Goal: Task Accomplishment & Management: Use online tool/utility

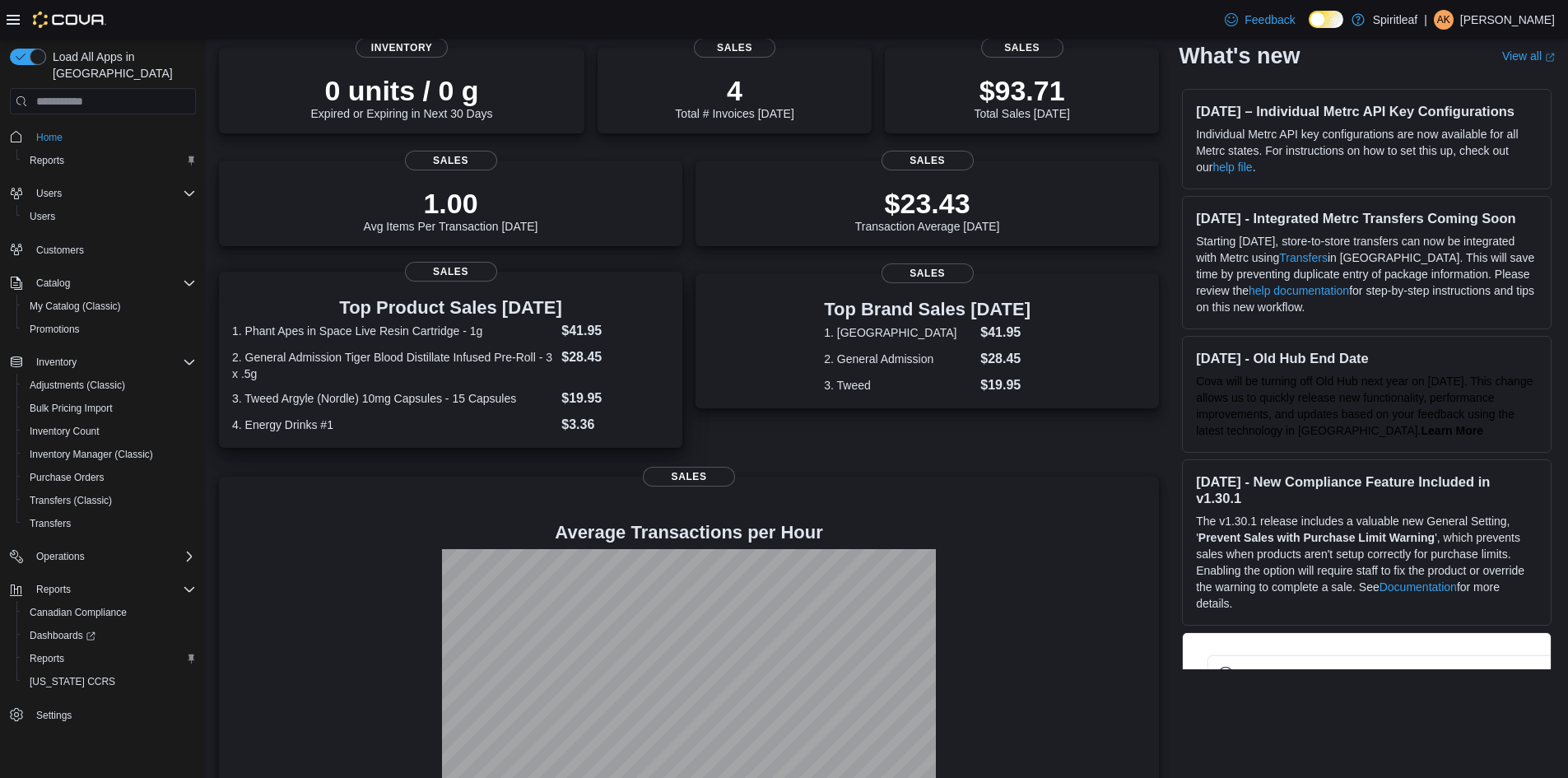
scroll to position [176, 0]
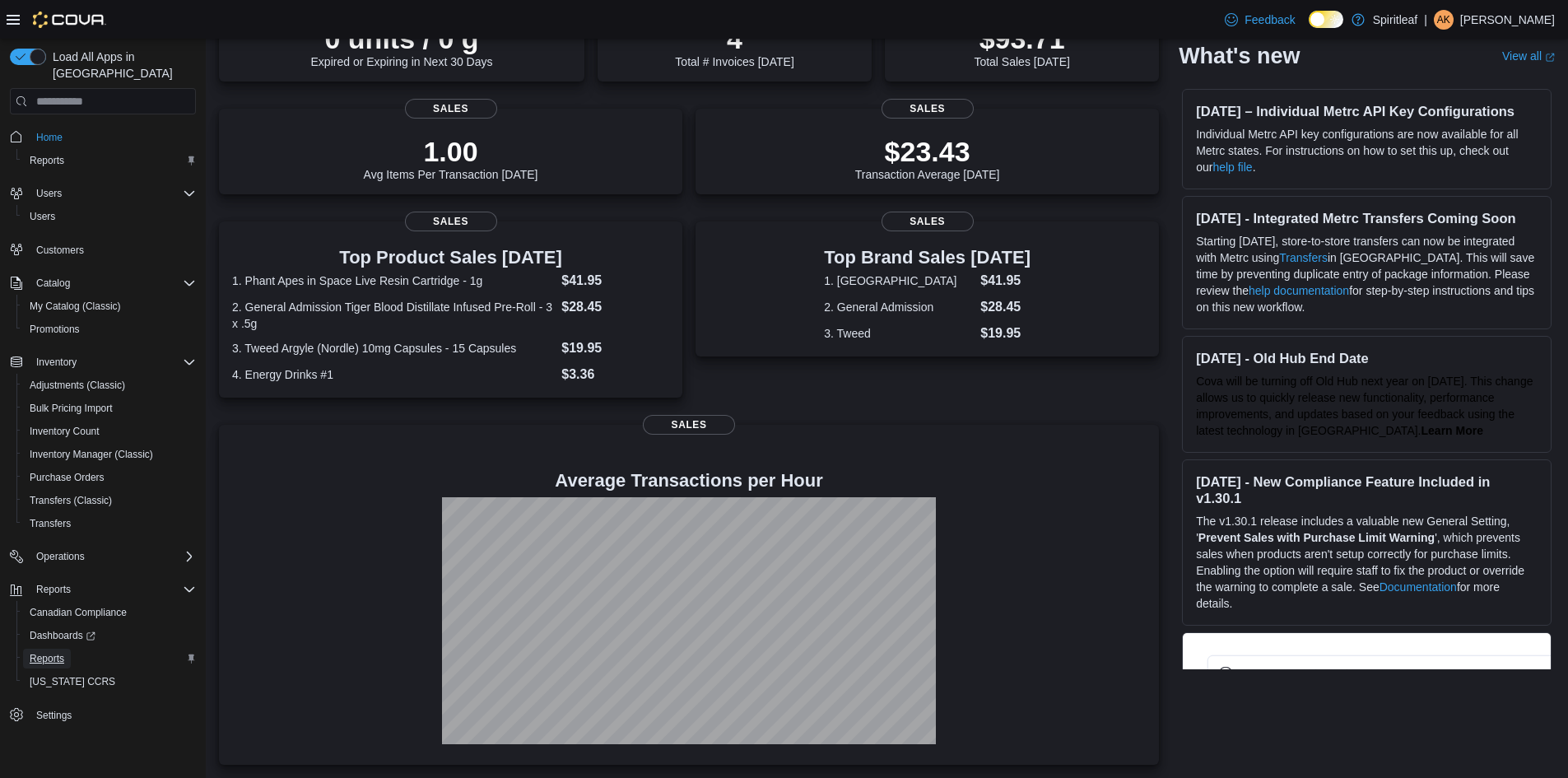
click at [48, 652] on span "Reports" at bounding box center [47, 658] width 34 height 13
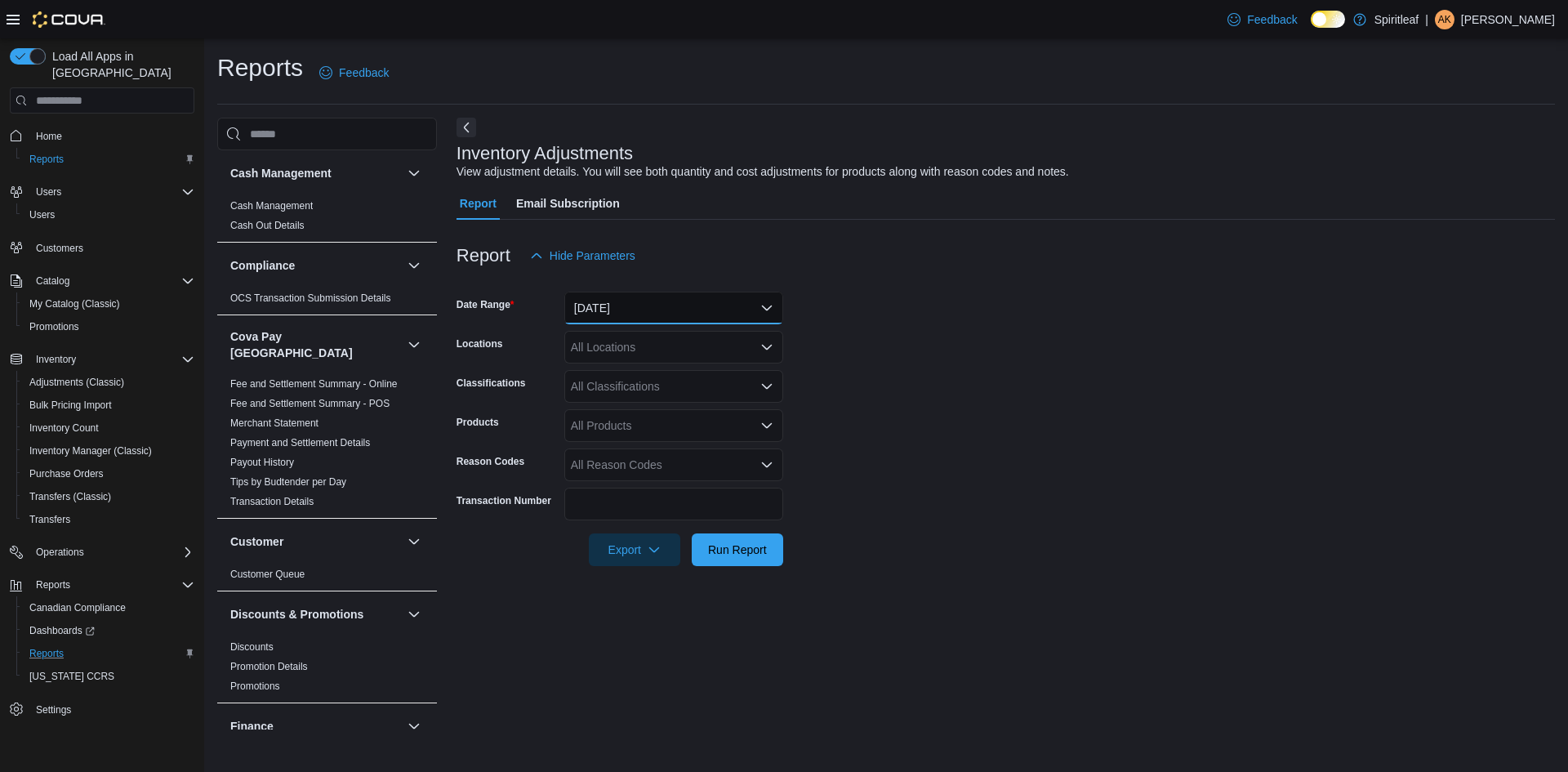
click at [651, 297] on button "Yesterday" at bounding box center [673, 307] width 219 height 32
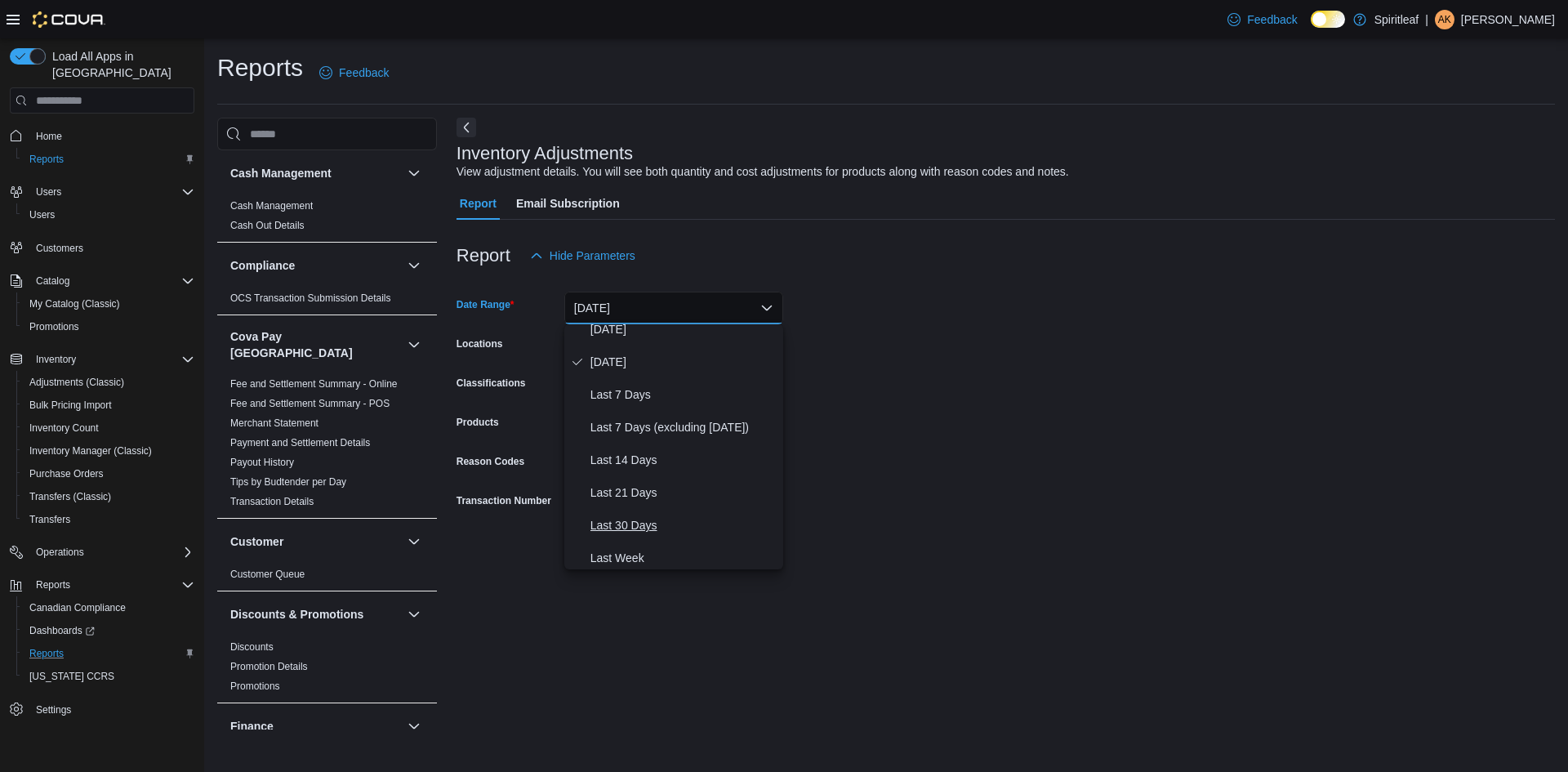
scroll to position [82, 0]
click at [631, 422] on span "Last 14 Days" at bounding box center [684, 422] width 187 height 19
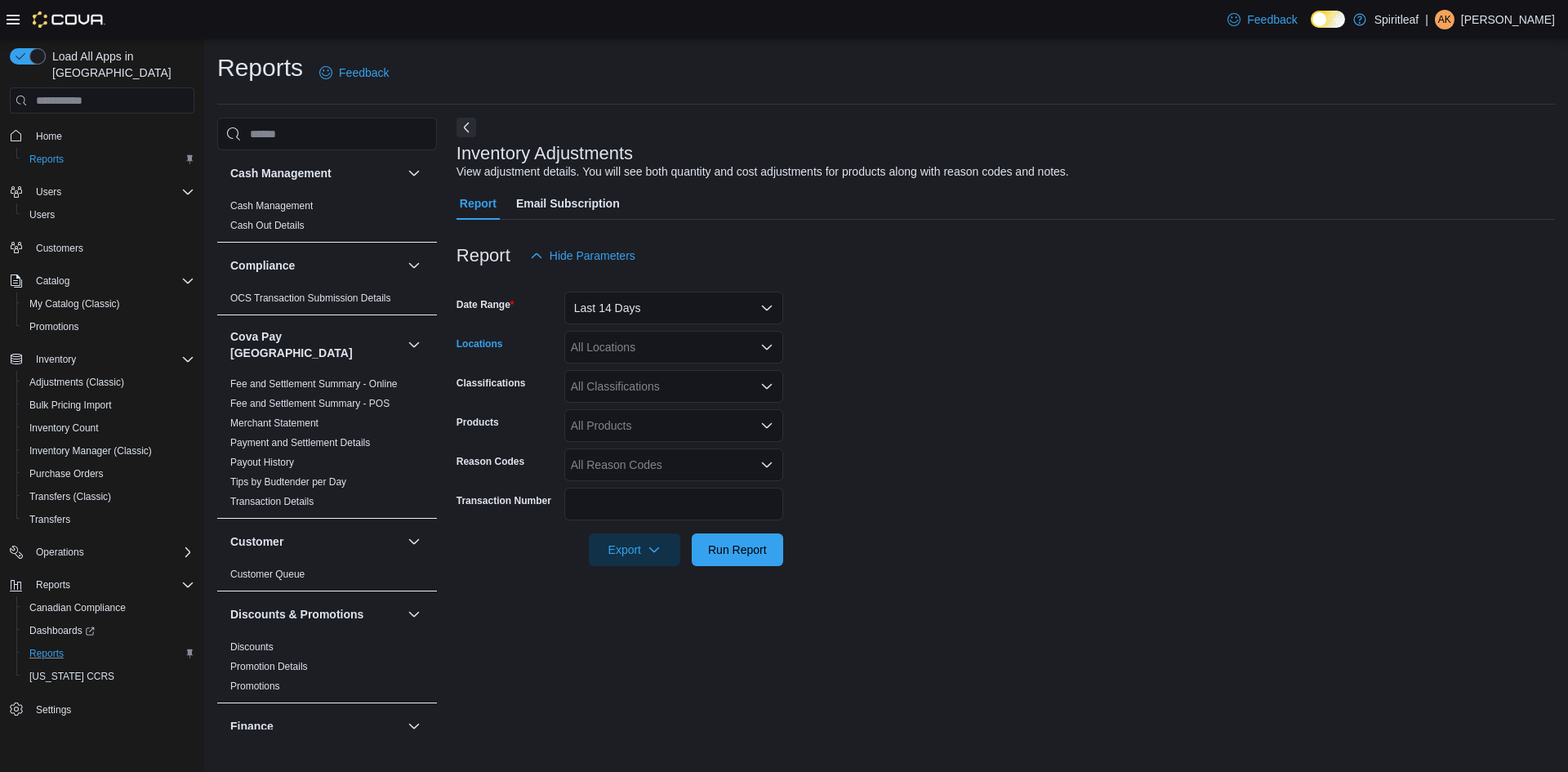
click at [619, 342] on div "All Locations" at bounding box center [673, 346] width 219 height 32
type input "***"
click at [714, 372] on span "402 - [GEOGRAPHIC_DATA] ([GEOGRAPHIC_DATA])" at bounding box center [763, 375] width 277 height 17
click at [838, 376] on form "Date Range Last 14 Days Locations 402 - Polo Park (Winnipeg) Classifications Al…" at bounding box center [1006, 419] width 1099 height 294
click at [673, 393] on div "All Classifications" at bounding box center [673, 386] width 219 height 32
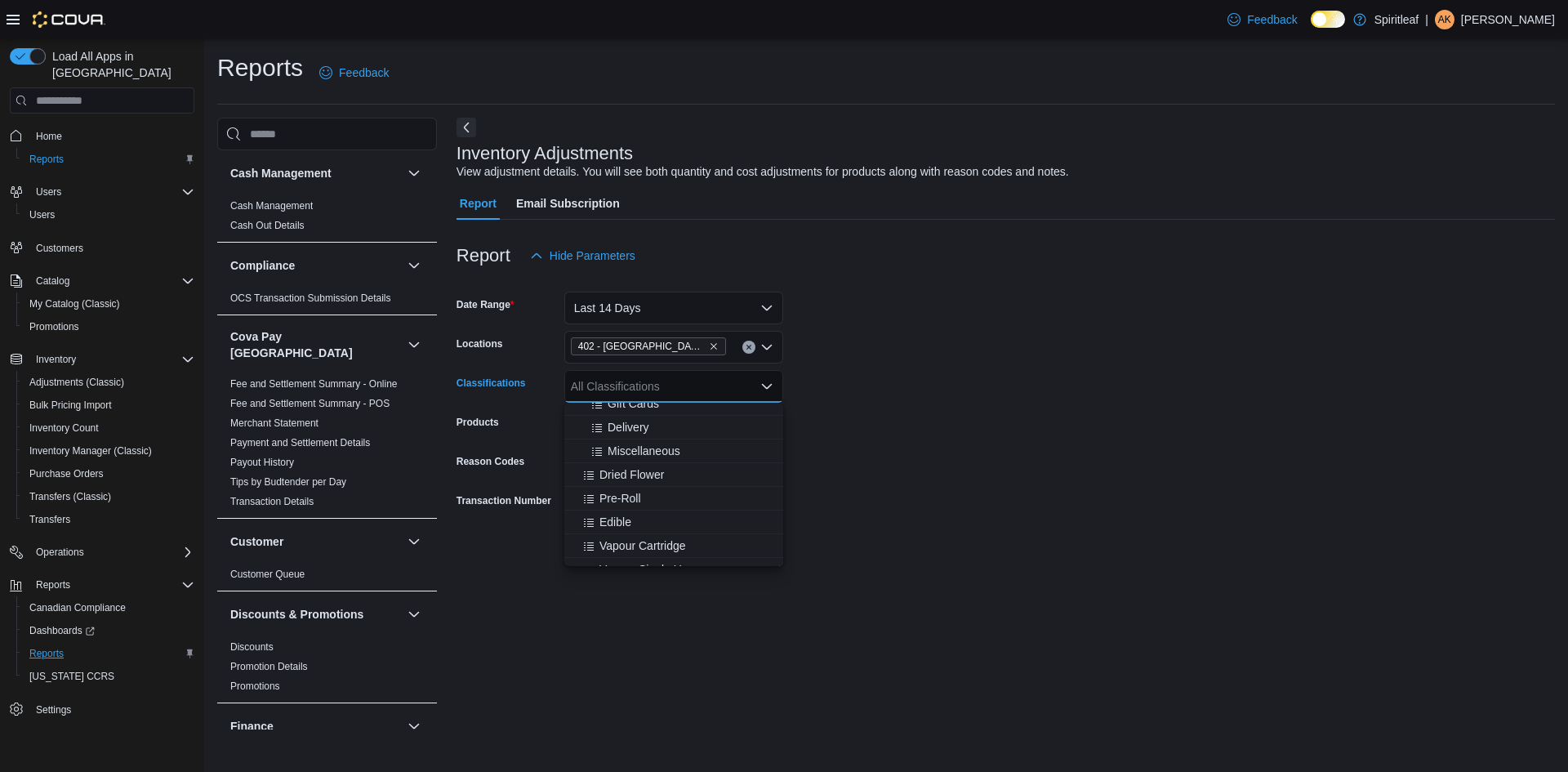
scroll to position [327, 0]
click at [646, 519] on span "Concentrate" at bounding box center [631, 514] width 62 height 17
click at [611, 559] on span "Oil" at bounding box center [607, 561] width 14 height 17
click at [632, 549] on span "Capsule" at bounding box center [621, 554] width 42 height 17
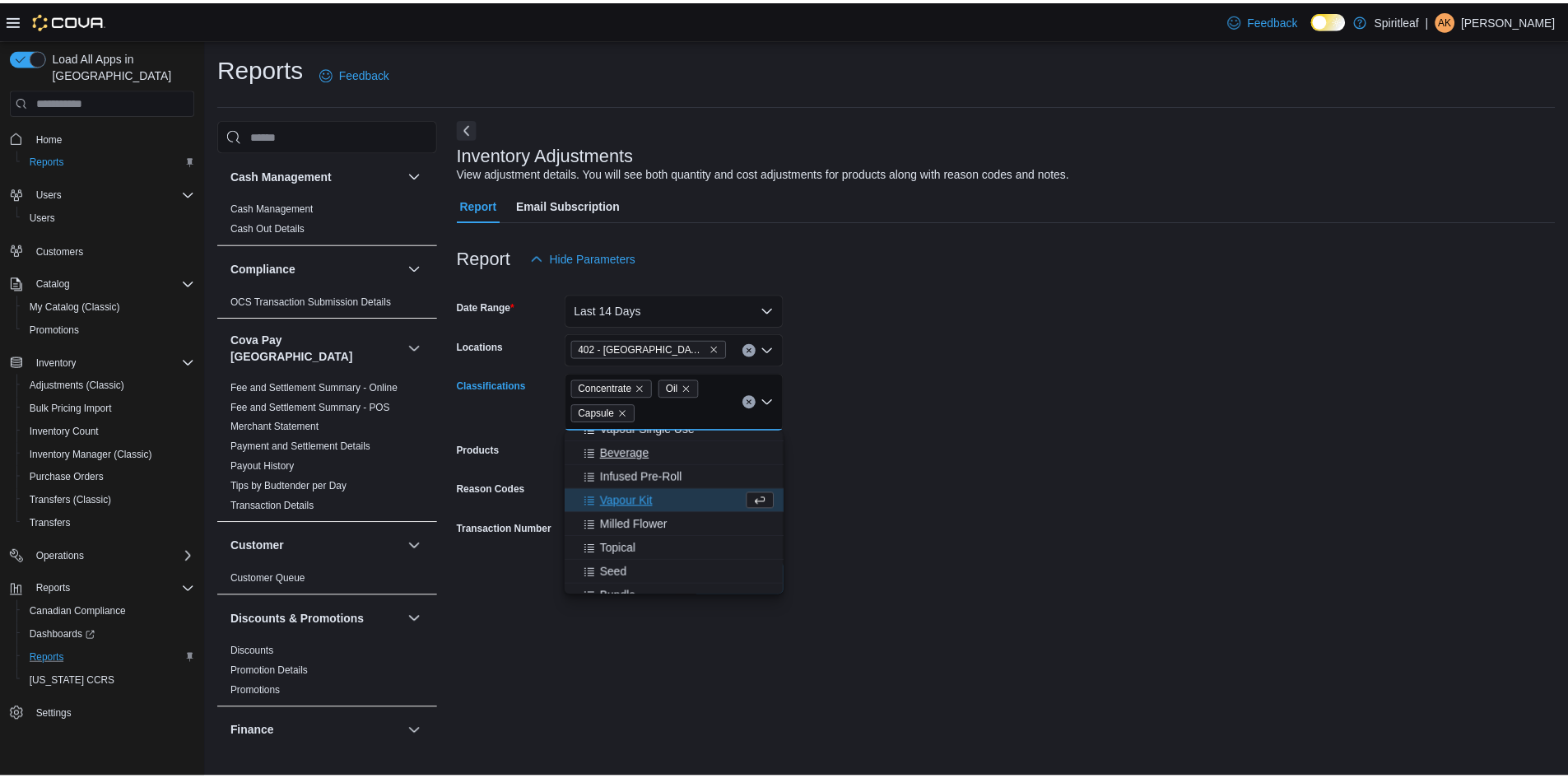
scroll to position [501, 0]
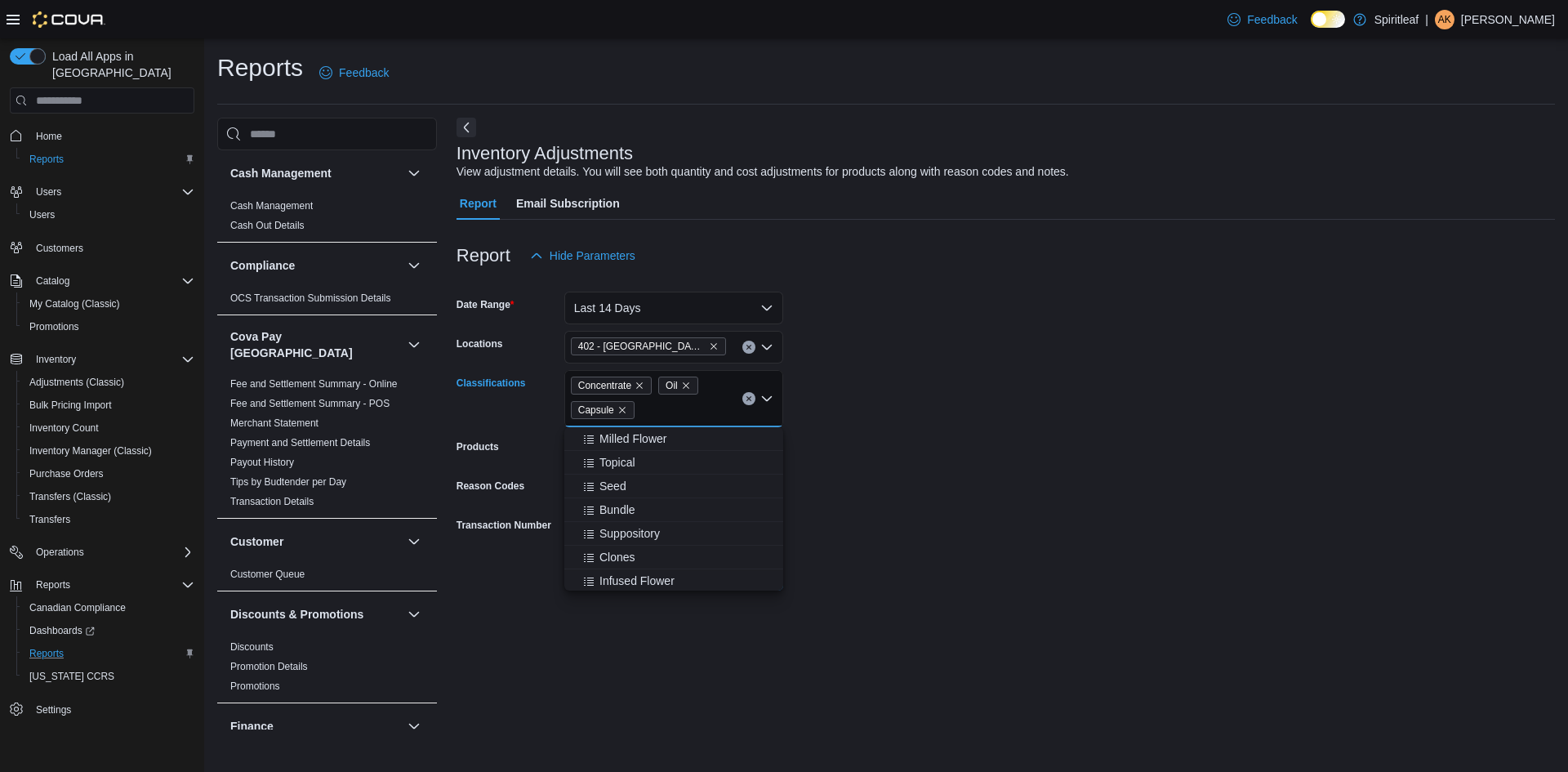
drag, startPoint x: 626, startPoint y: 458, endPoint x: 1312, endPoint y: 475, distance: 686.2
click at [627, 458] on span "Topical" at bounding box center [617, 462] width 36 height 17
click at [1232, 488] on form "Date Range Last 14 Days Locations 402 - Polo Park (Winnipeg) Classifications Co…" at bounding box center [1006, 431] width 1099 height 318
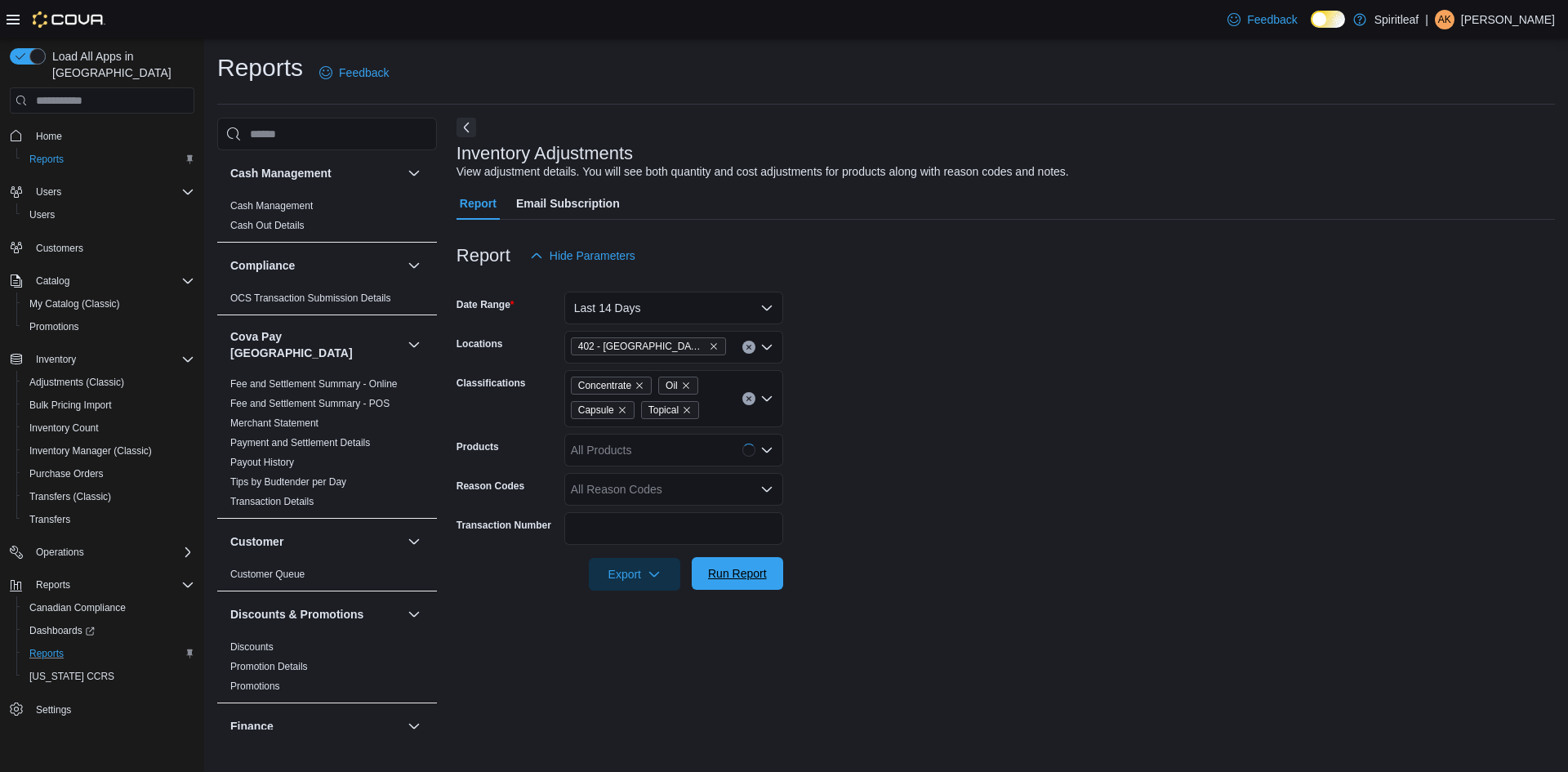
click at [743, 577] on span "Run Report" at bounding box center [737, 573] width 58 height 17
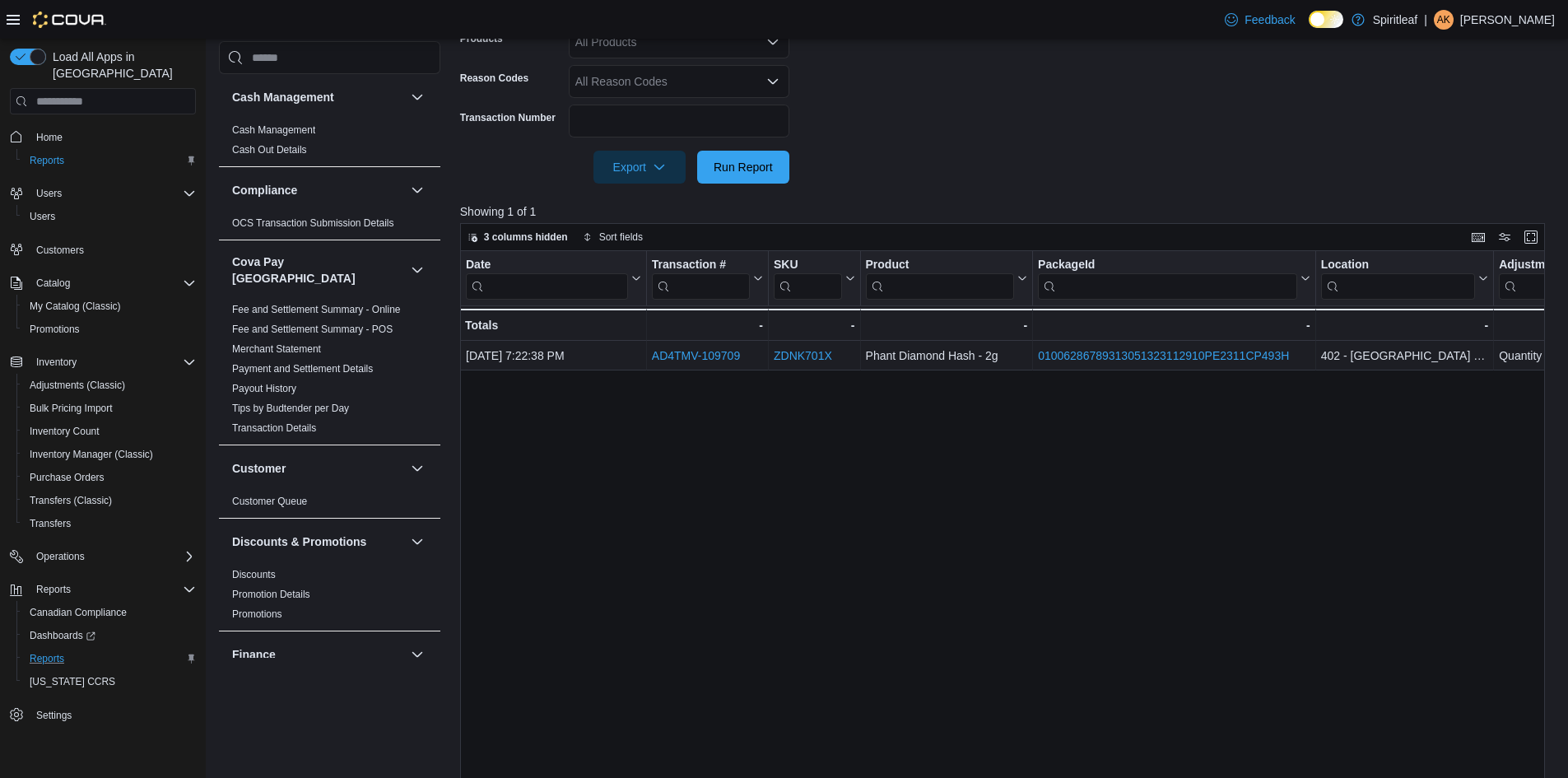
scroll to position [83, 0]
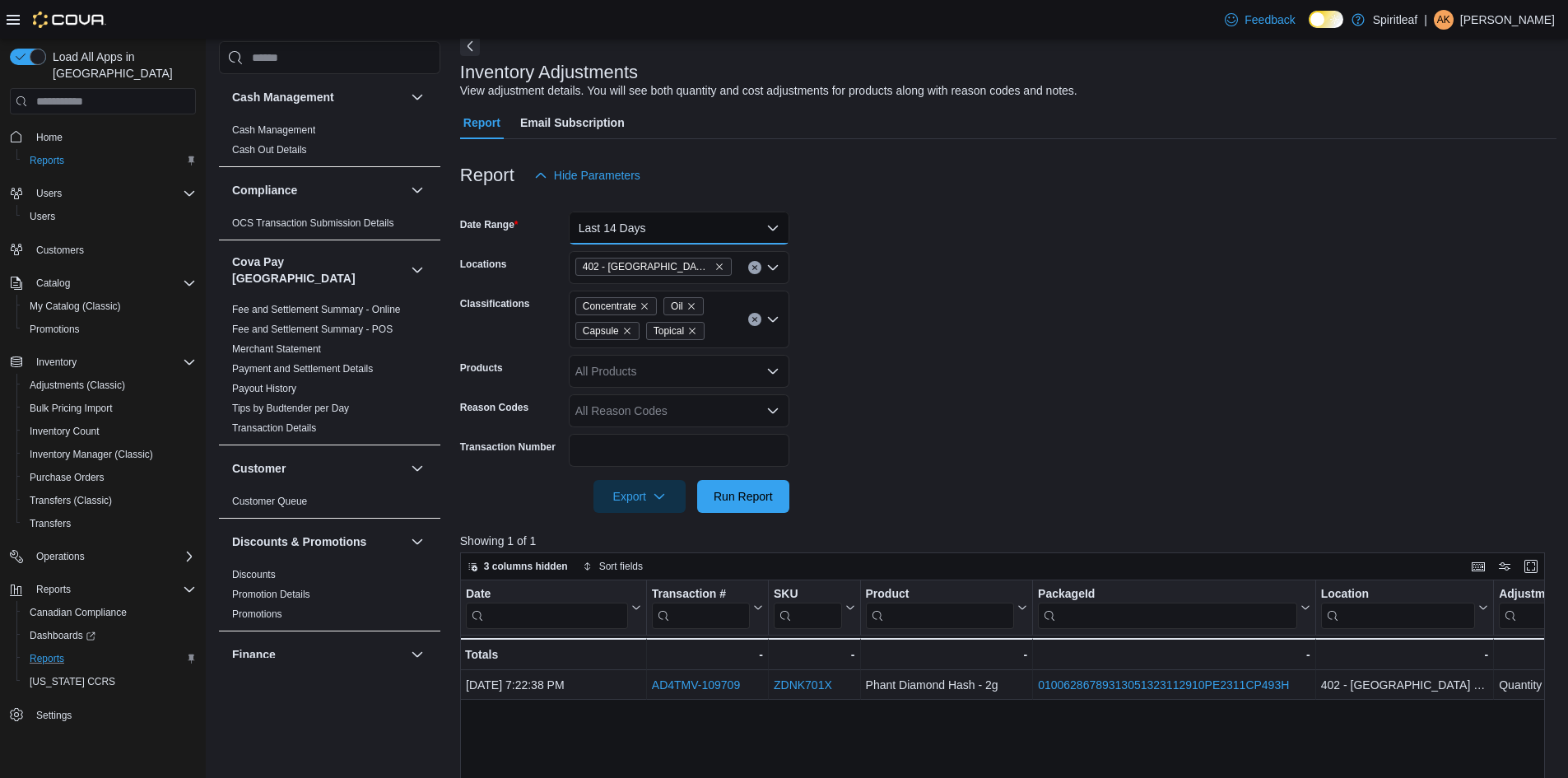
click at [777, 229] on button "Last 14 Days" at bounding box center [679, 228] width 221 height 33
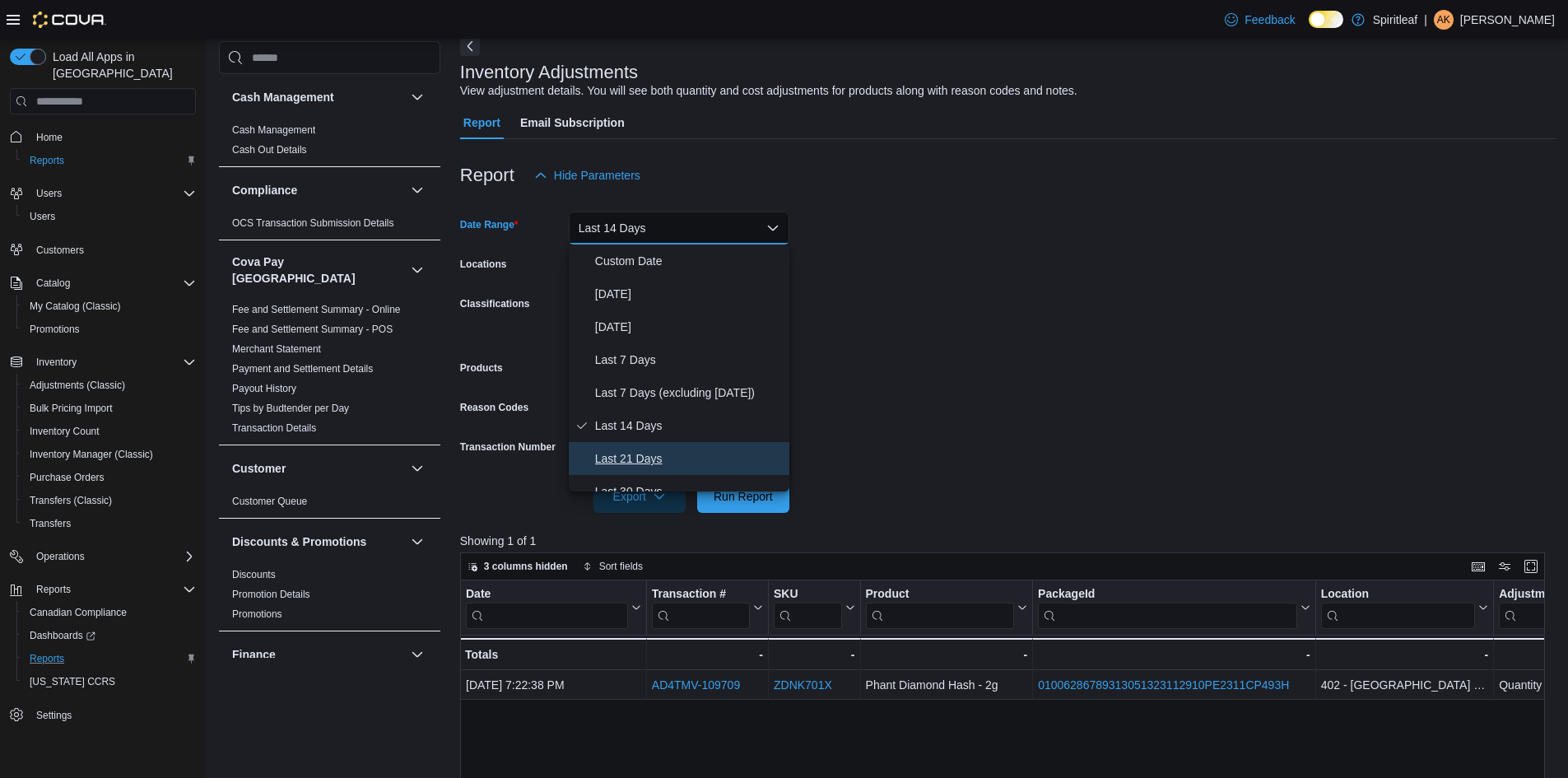
click at [650, 462] on span "Last 21 Days" at bounding box center [689, 458] width 188 height 19
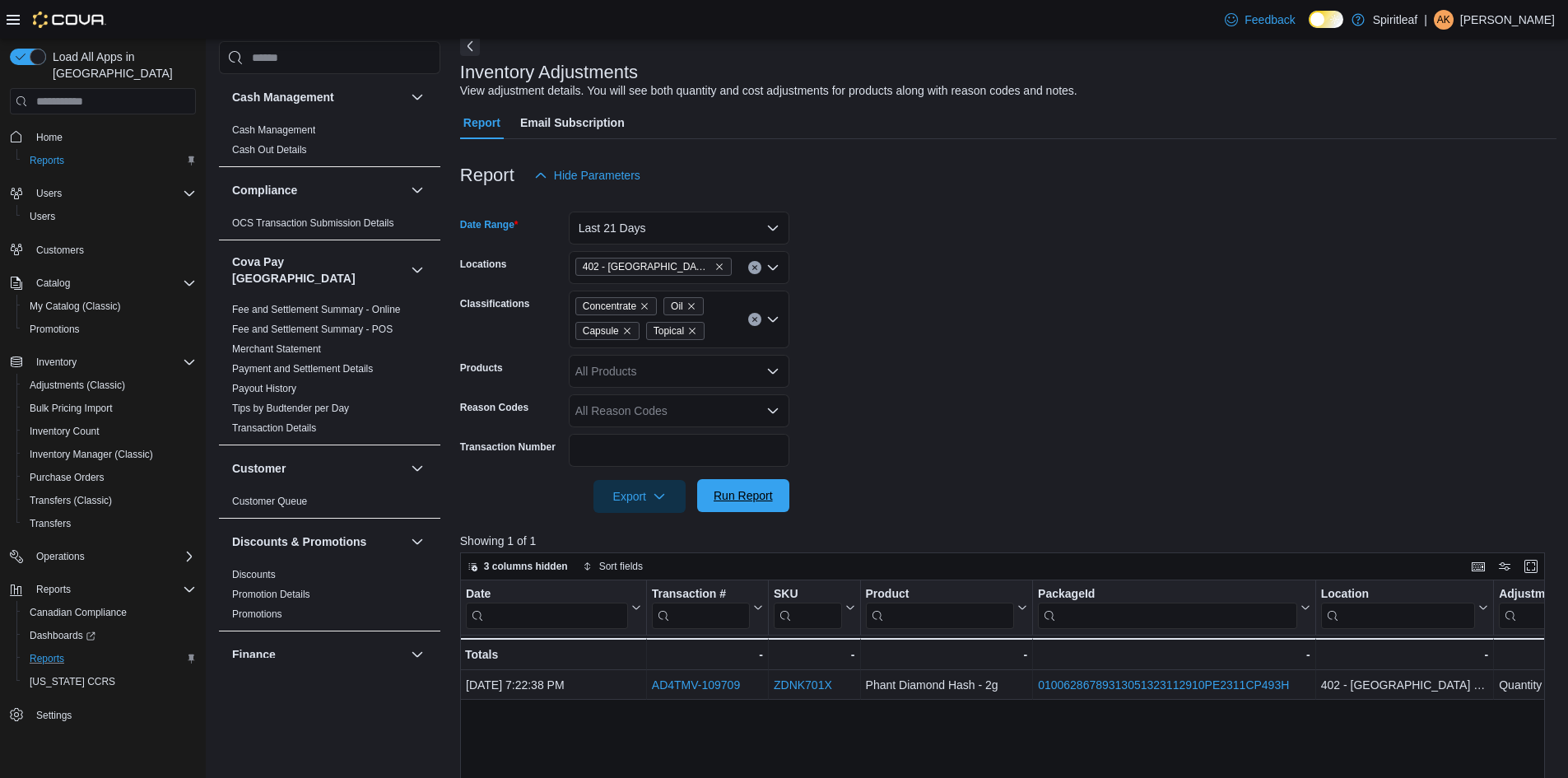
click at [766, 495] on span "Run Report" at bounding box center [743, 495] width 59 height 17
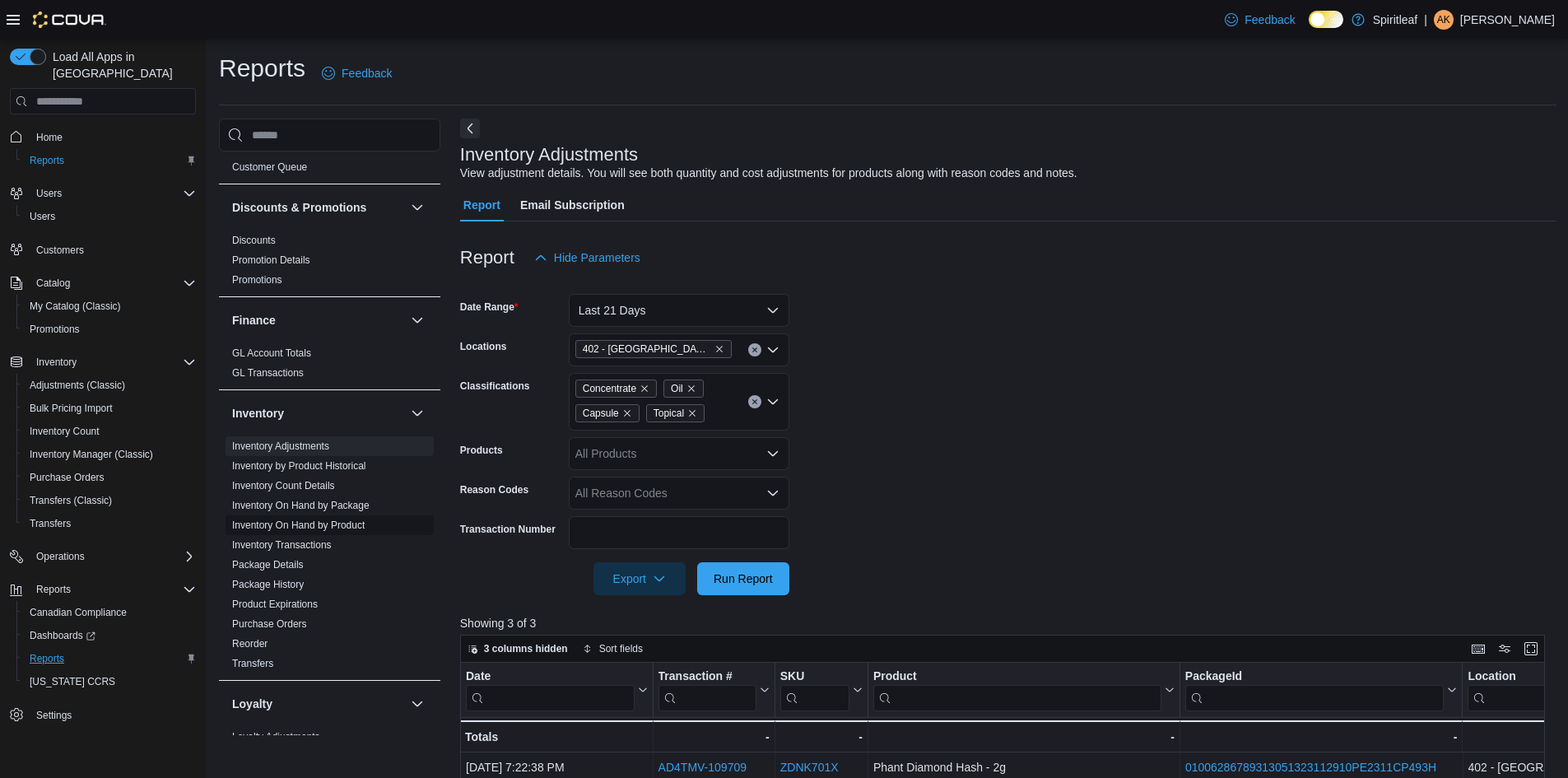
click at [342, 520] on link "Inventory On Hand by Product" at bounding box center [298, 525] width 133 height 11
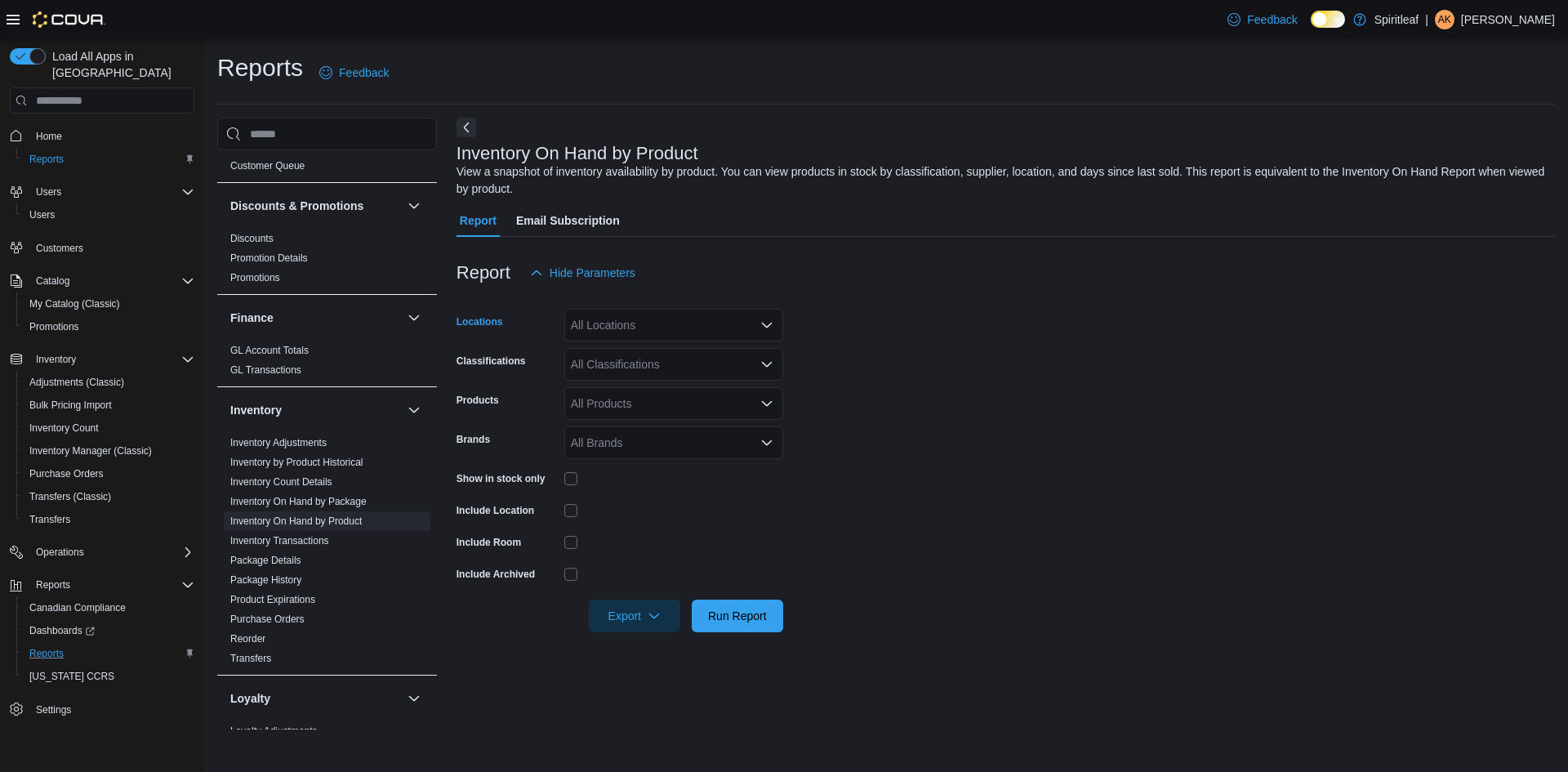
drag, startPoint x: 715, startPoint y: 313, endPoint x: 722, endPoint y: 328, distance: 16.6
click at [714, 314] on div "All Locations" at bounding box center [673, 325] width 219 height 32
type input "***"
click at [711, 353] on span "402 - [GEOGRAPHIC_DATA] ([GEOGRAPHIC_DATA])" at bounding box center [763, 352] width 277 height 17
click at [896, 379] on form "Locations 402 - Polo Park (Winnipeg) Classifications All Classifications Produc…" at bounding box center [1006, 461] width 1099 height 343
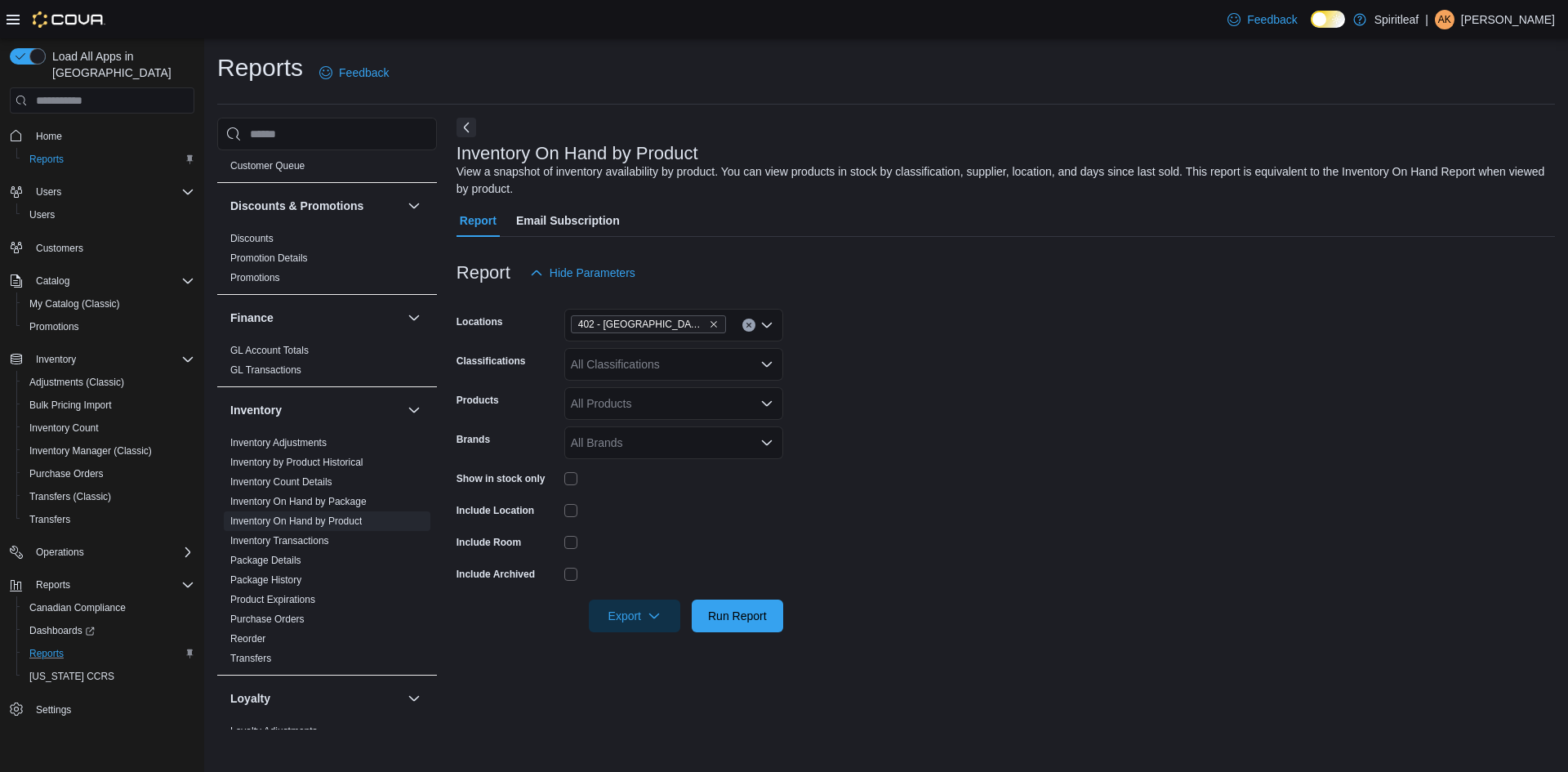
click at [568, 479] on div "Show in stock only" at bounding box center [620, 478] width 327 height 25
click at [751, 620] on span "Run Report" at bounding box center [737, 615] width 58 height 17
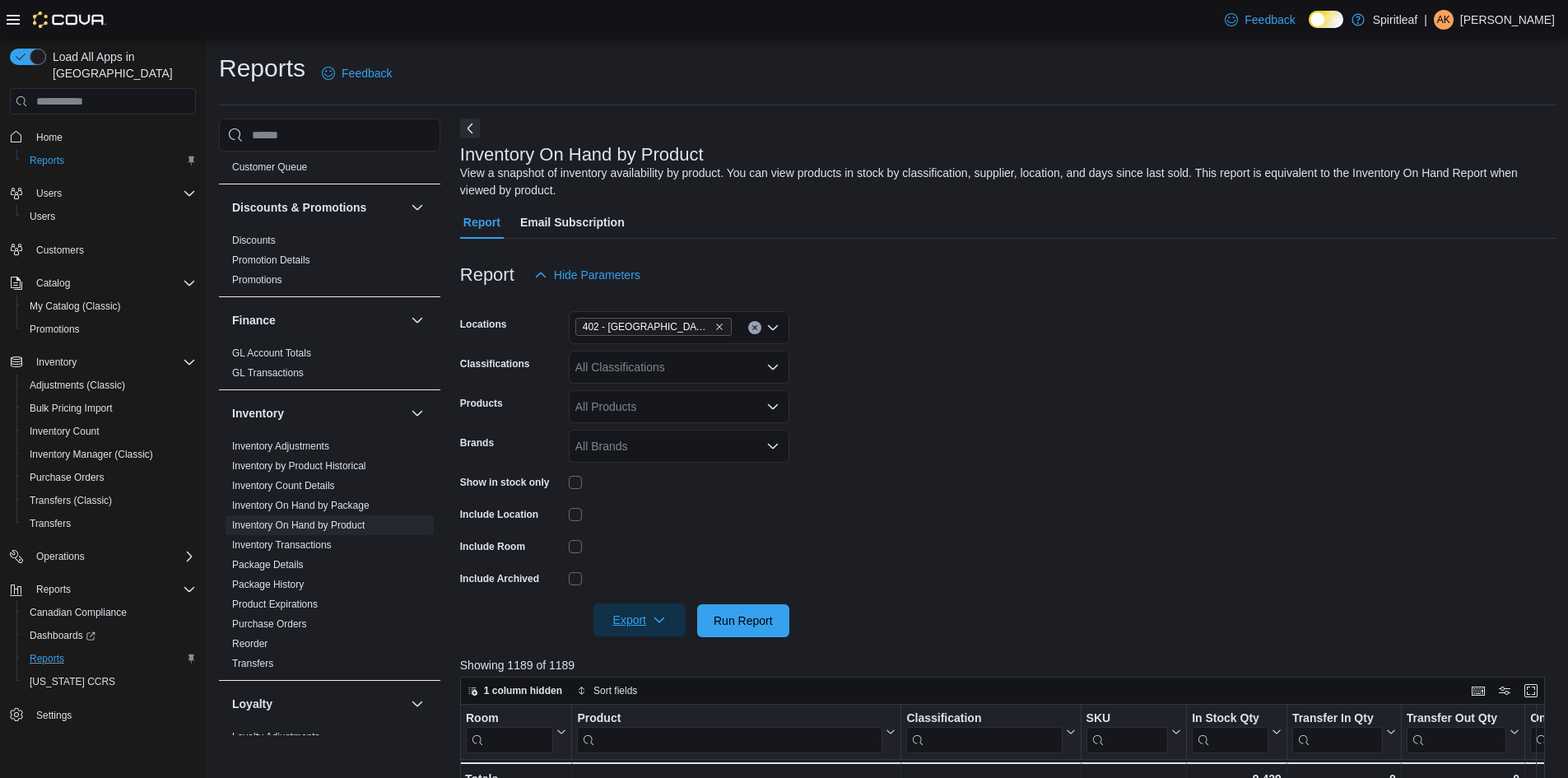
click at [616, 614] on span "Export" at bounding box center [640, 620] width 72 height 33
click at [617, 655] on span "Export to Excel" at bounding box center [642, 653] width 74 height 13
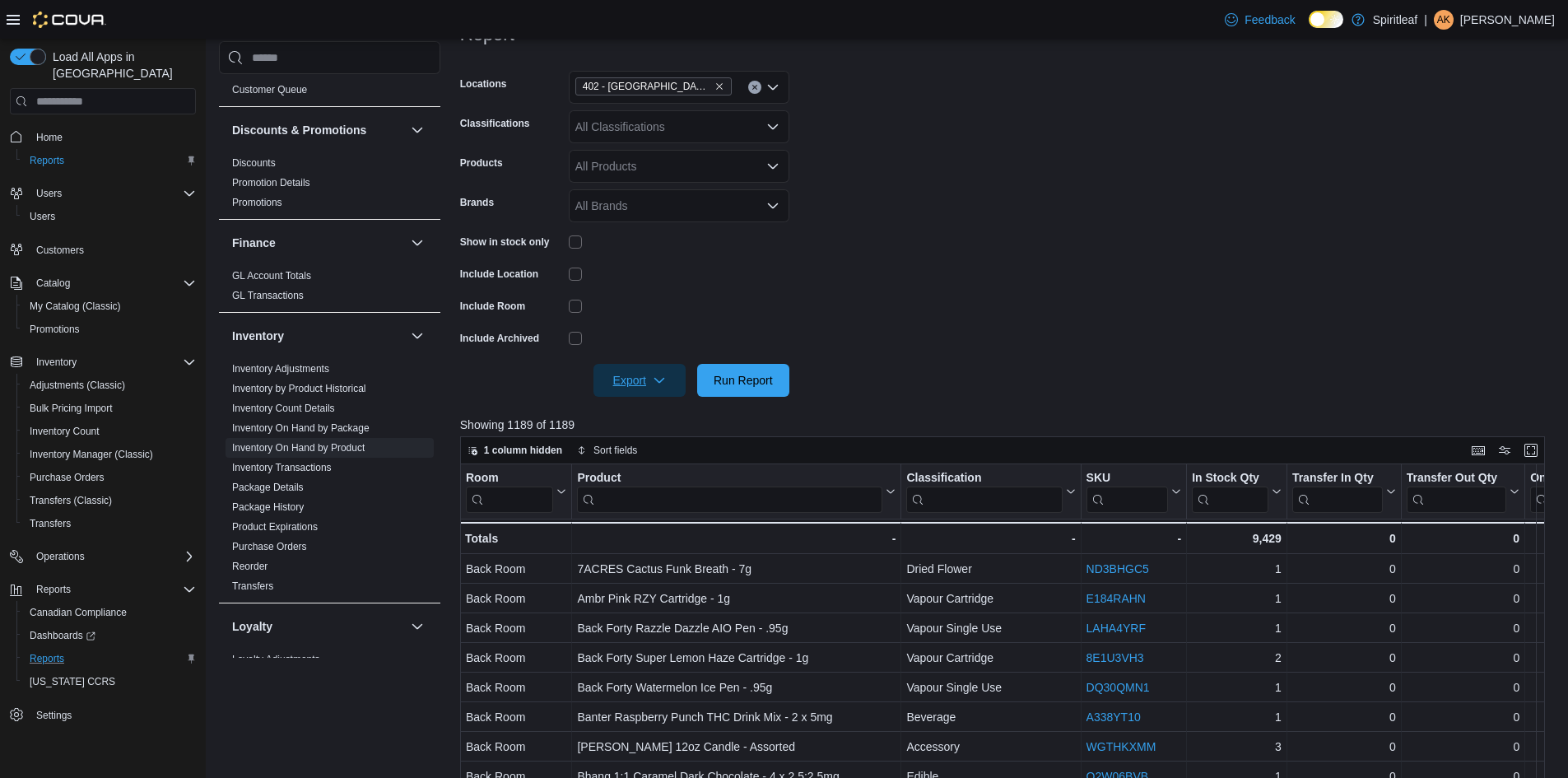
scroll to position [247, 0]
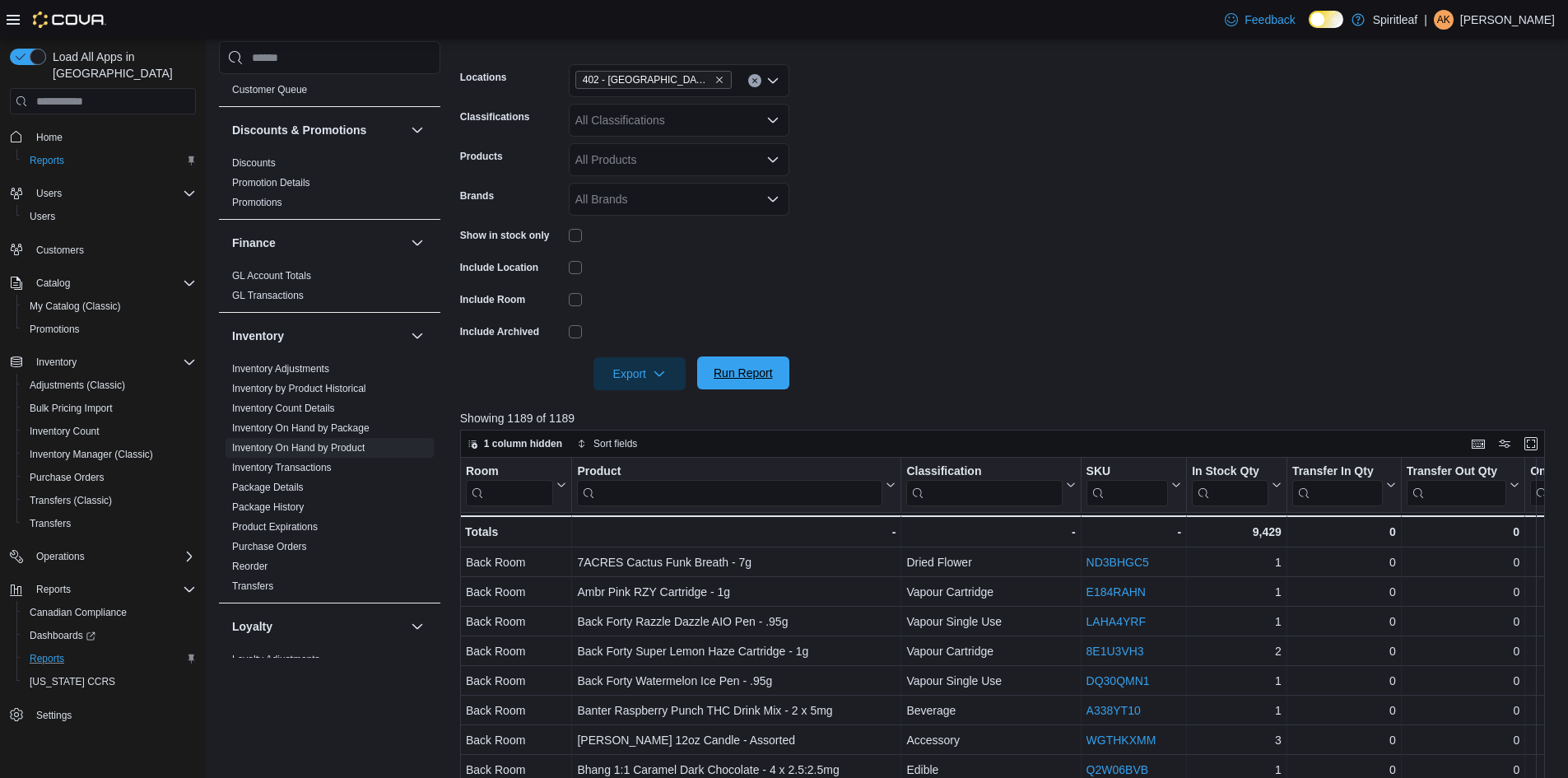
click at [753, 379] on span "Run Report" at bounding box center [743, 373] width 59 height 17
click at [620, 376] on span "Export" at bounding box center [640, 373] width 72 height 33
click at [623, 404] on span "Export to Excel" at bounding box center [642, 406] width 74 height 13
click at [1008, 193] on form "Locations 402 - Polo Park (Winnipeg) Classifications All Classifications Produc…" at bounding box center [1009, 217] width 1097 height 345
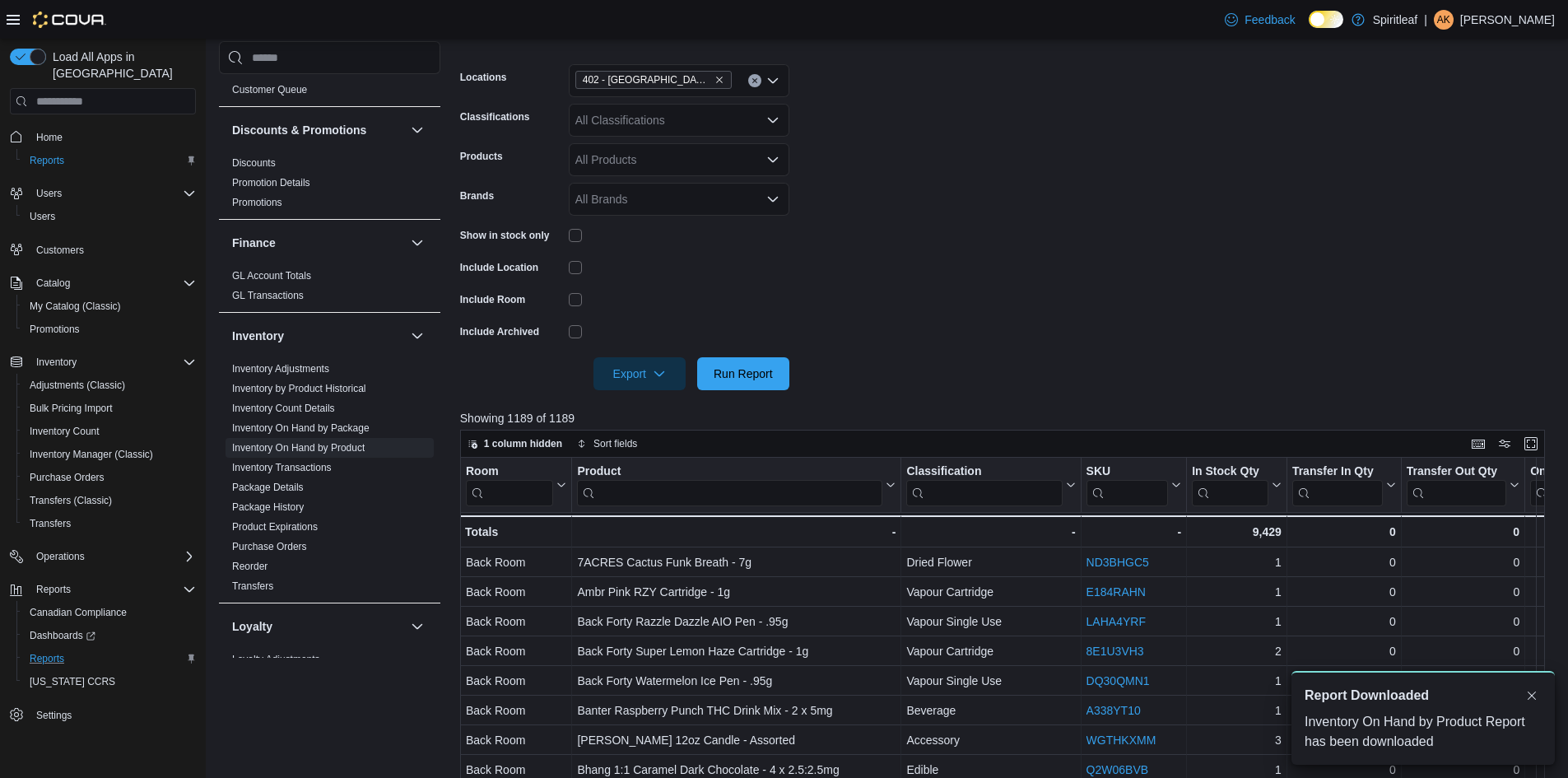
click at [780, 120] on div "All Classifications" at bounding box center [679, 120] width 221 height 33
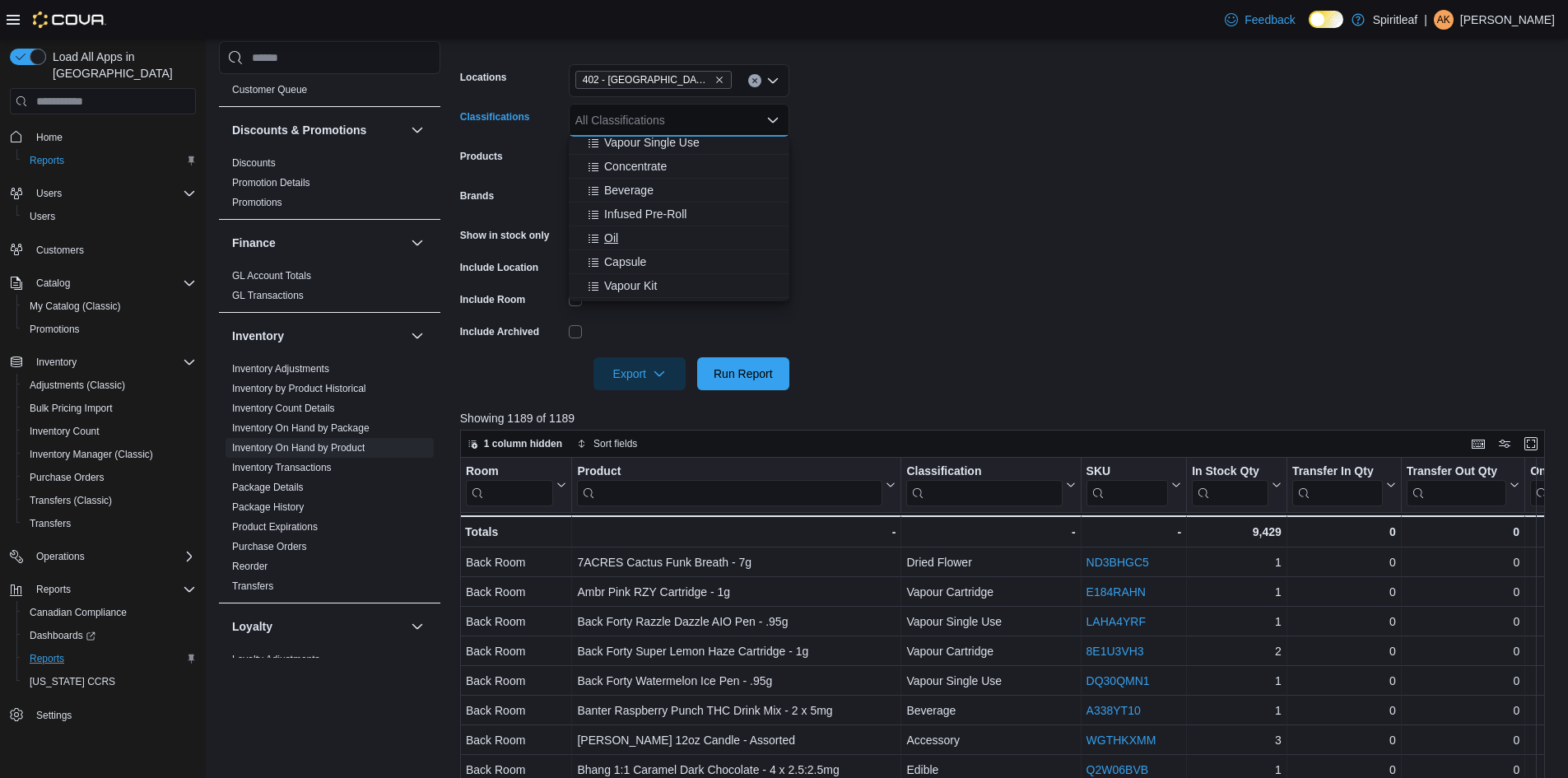
click at [613, 233] on span "Oil" at bounding box center [612, 237] width 14 height 17
click at [622, 239] on span "Capsule" at bounding box center [626, 237] width 42 height 17
click at [628, 149] on span "Topical" at bounding box center [622, 145] width 36 height 17
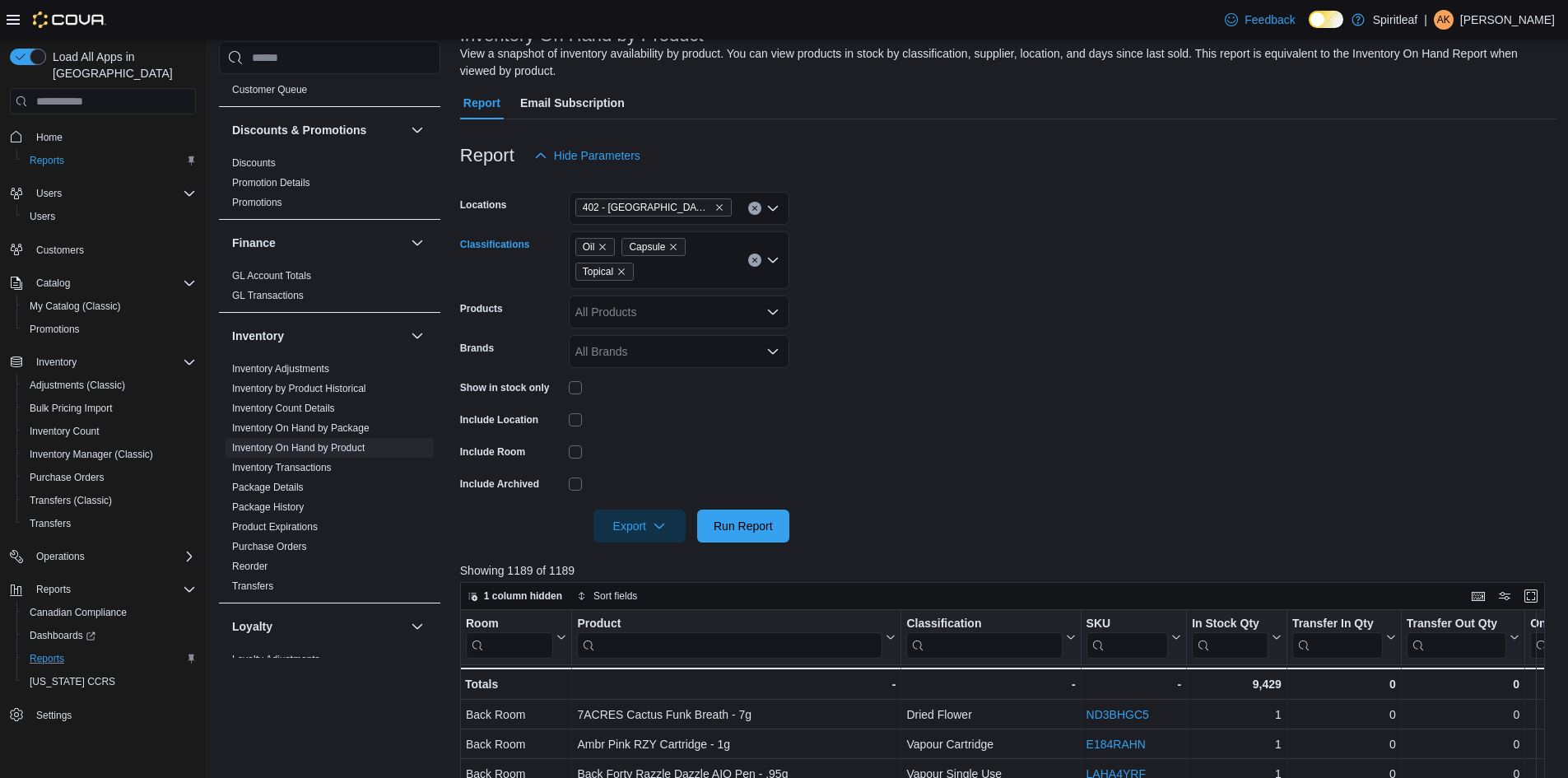
scroll to position [83, 0]
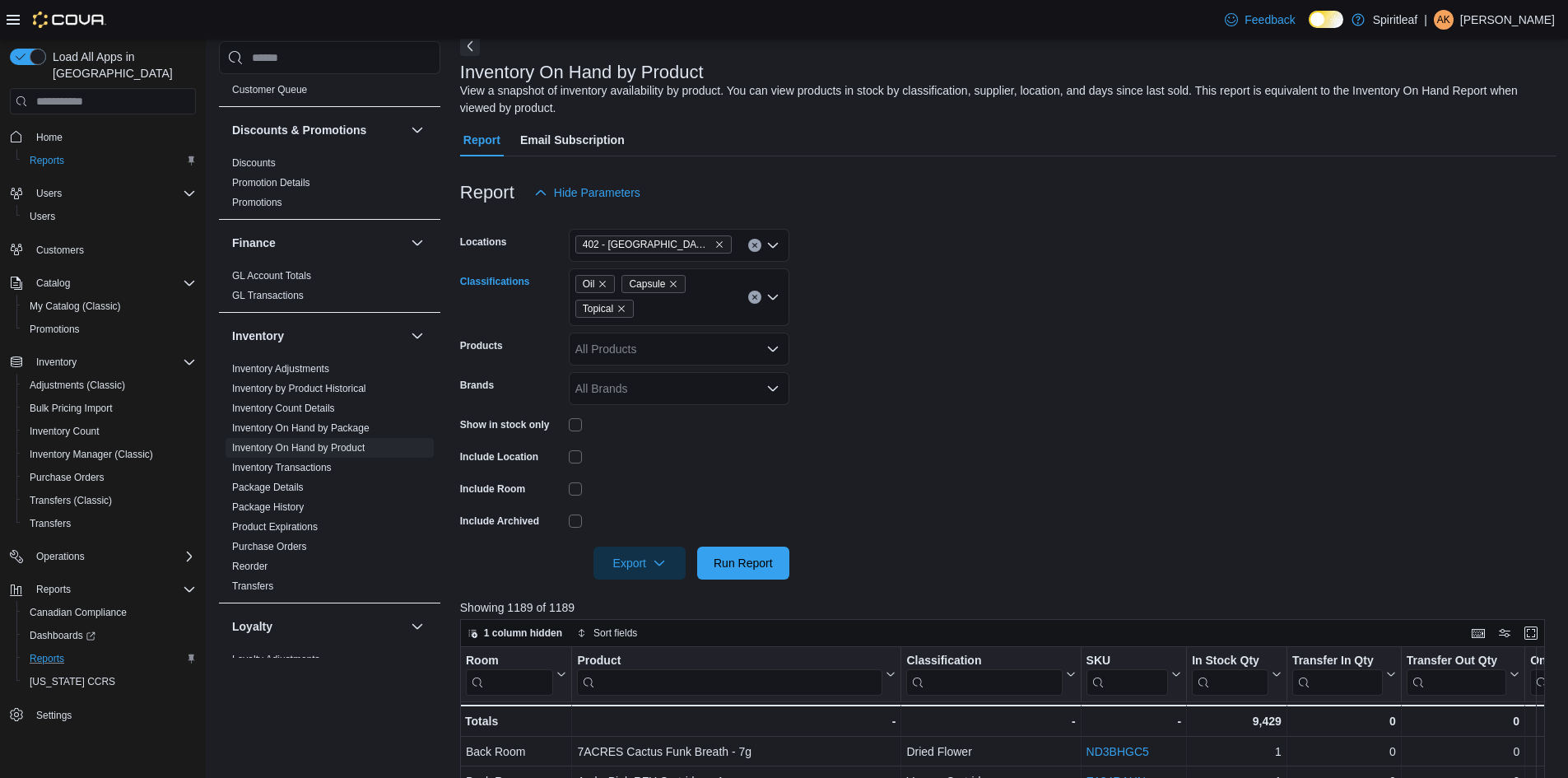
click at [773, 300] on icon "Open list of options" at bounding box center [773, 297] width 10 height 5
click at [777, 294] on icon "Open list of options" at bounding box center [773, 297] width 10 height 5
click at [627, 458] on span "Beverage" at bounding box center [629, 462] width 49 height 17
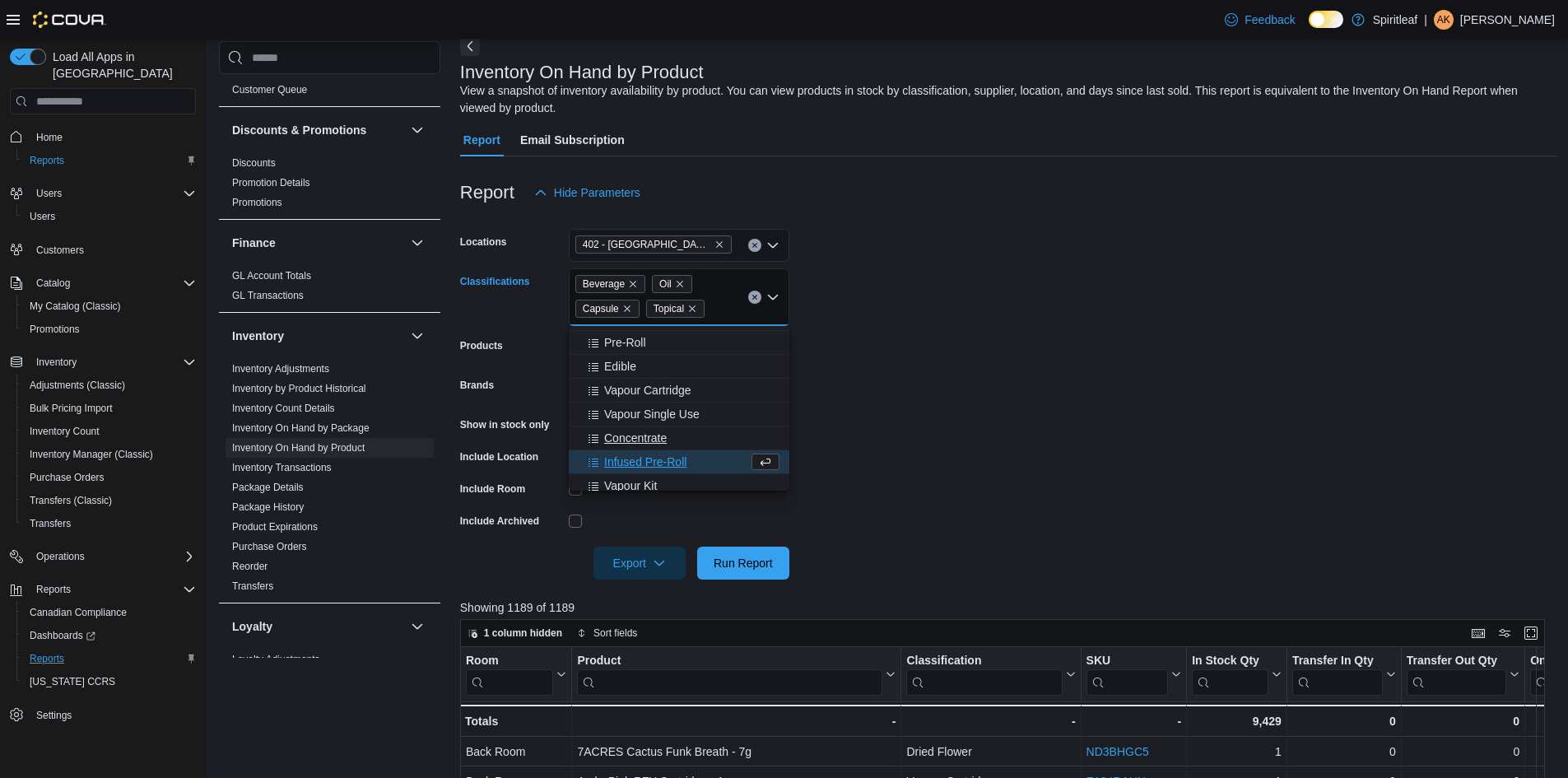
click at [629, 440] on span "Concentrate" at bounding box center [635, 438] width 62 height 17
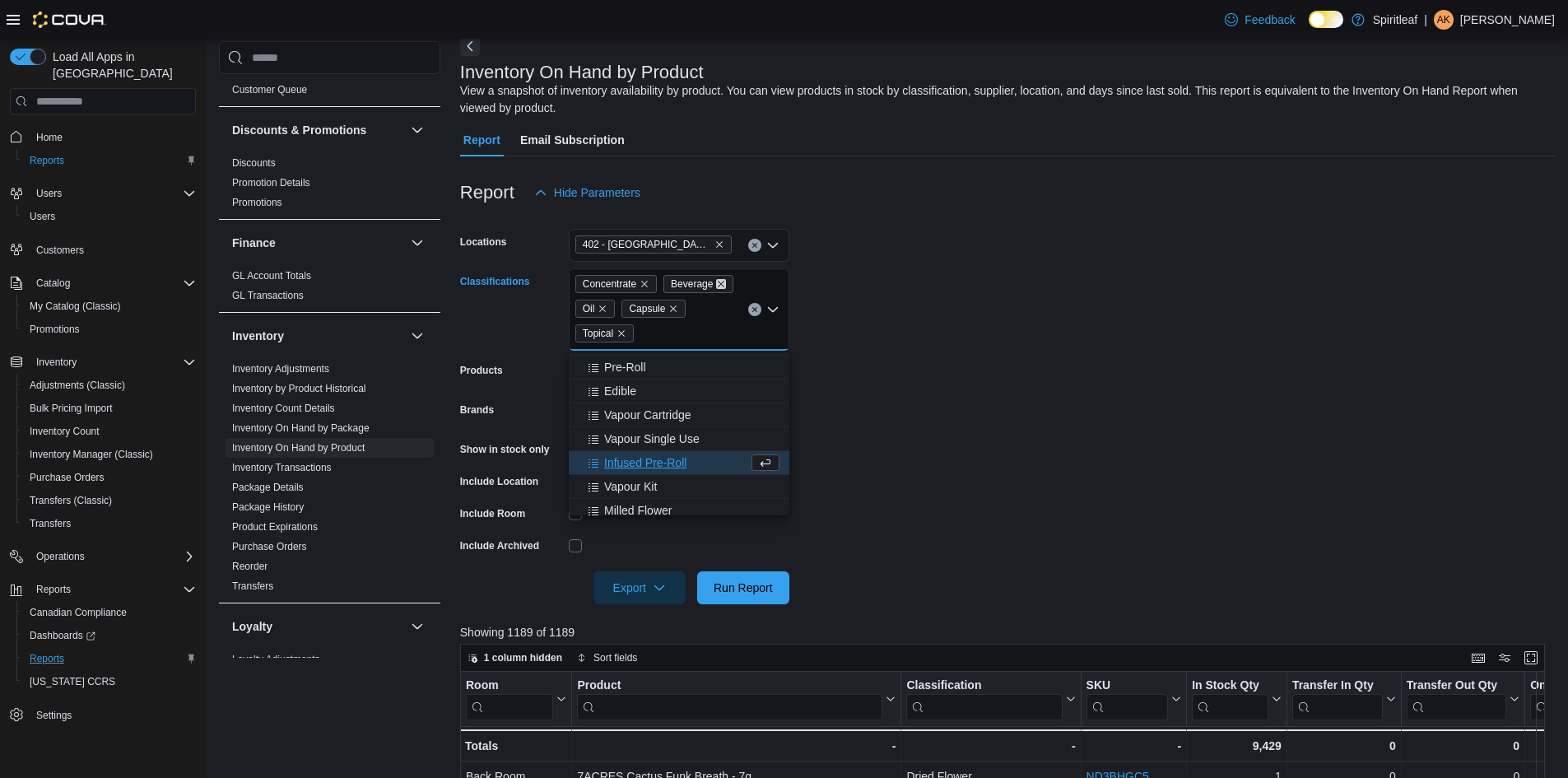
click at [717, 284] on icon "Remove Beverage from selection in this group" at bounding box center [721, 284] width 10 height 10
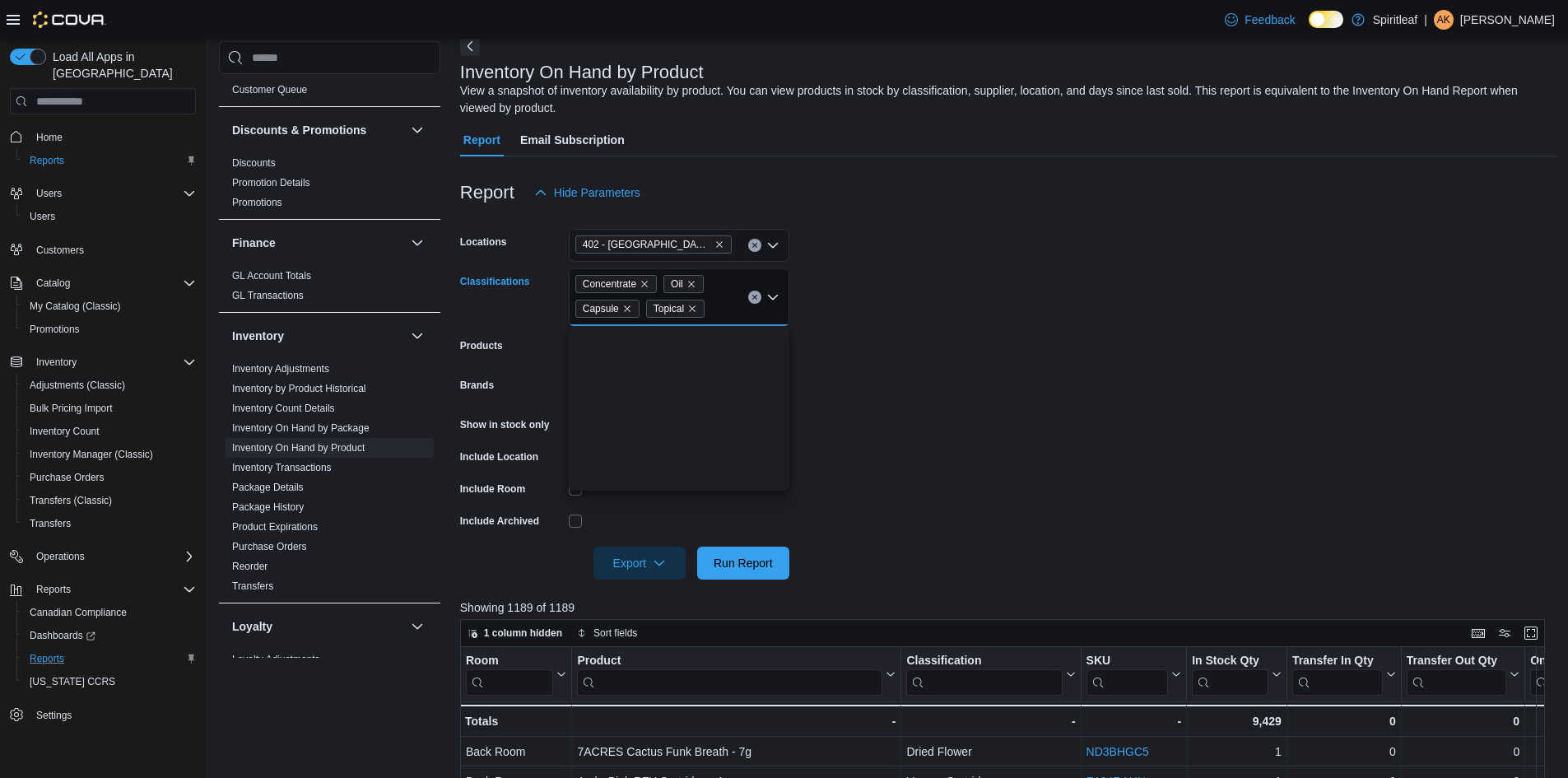
scroll to position [0, 0]
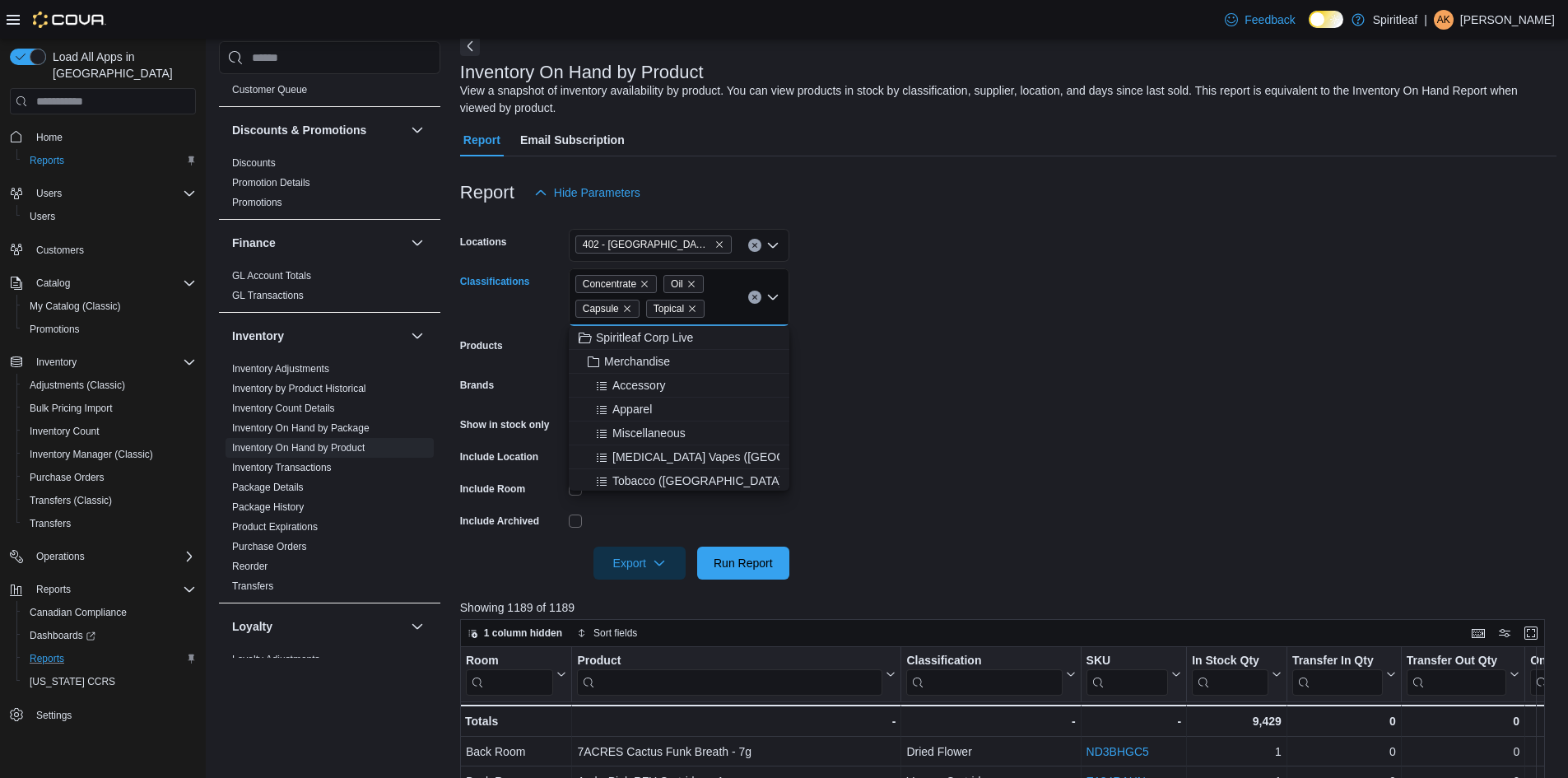
click at [1100, 315] on form "Locations 402 - Polo Park (Winnipeg) Classifications Concentrate Oil Capsule To…" at bounding box center [1009, 394] width 1097 height 370
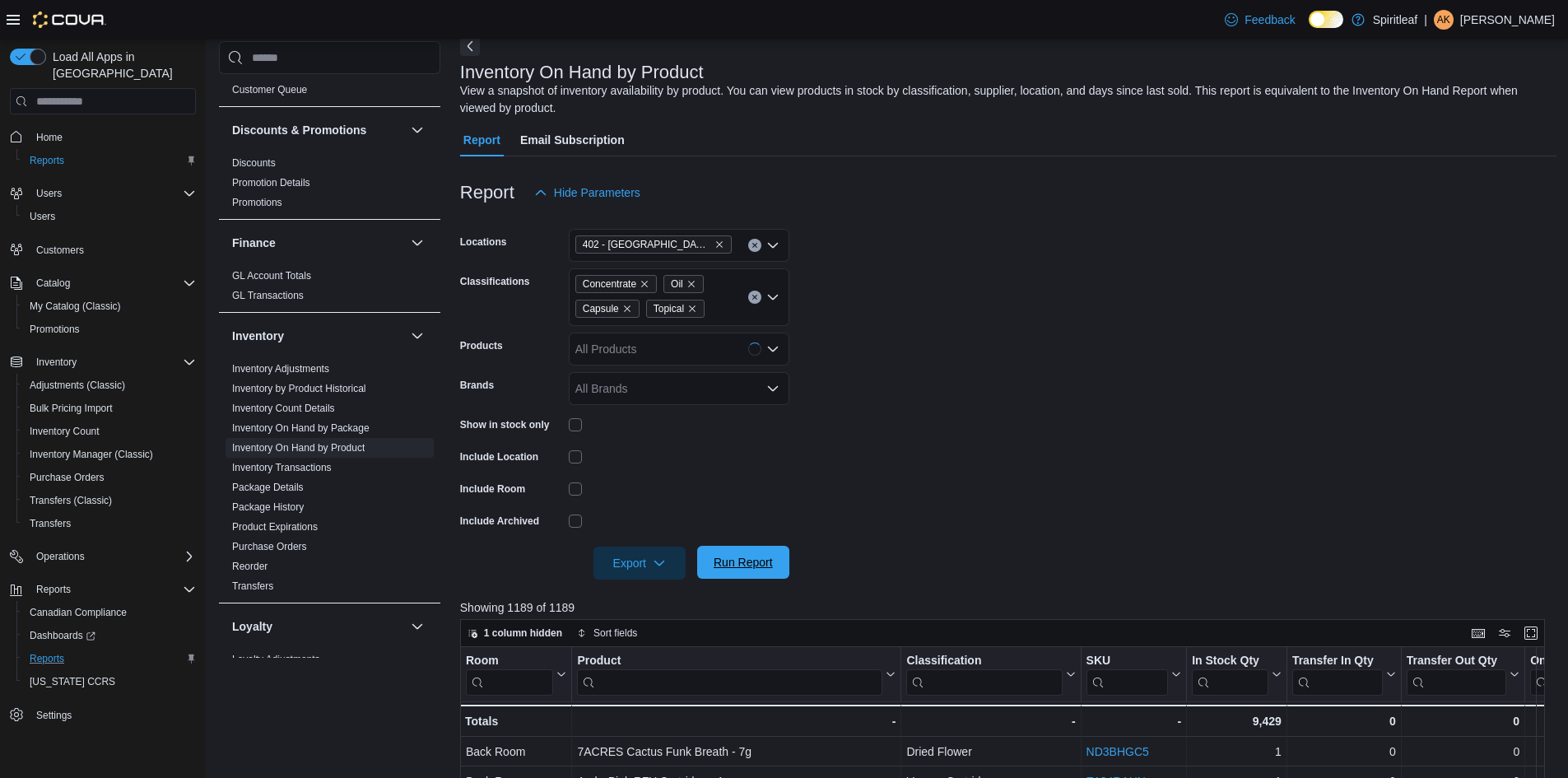
click at [722, 547] on div "Export Run Report" at bounding box center [625, 563] width 330 height 33
click at [759, 576] on span "Run Report" at bounding box center [744, 562] width 72 height 33
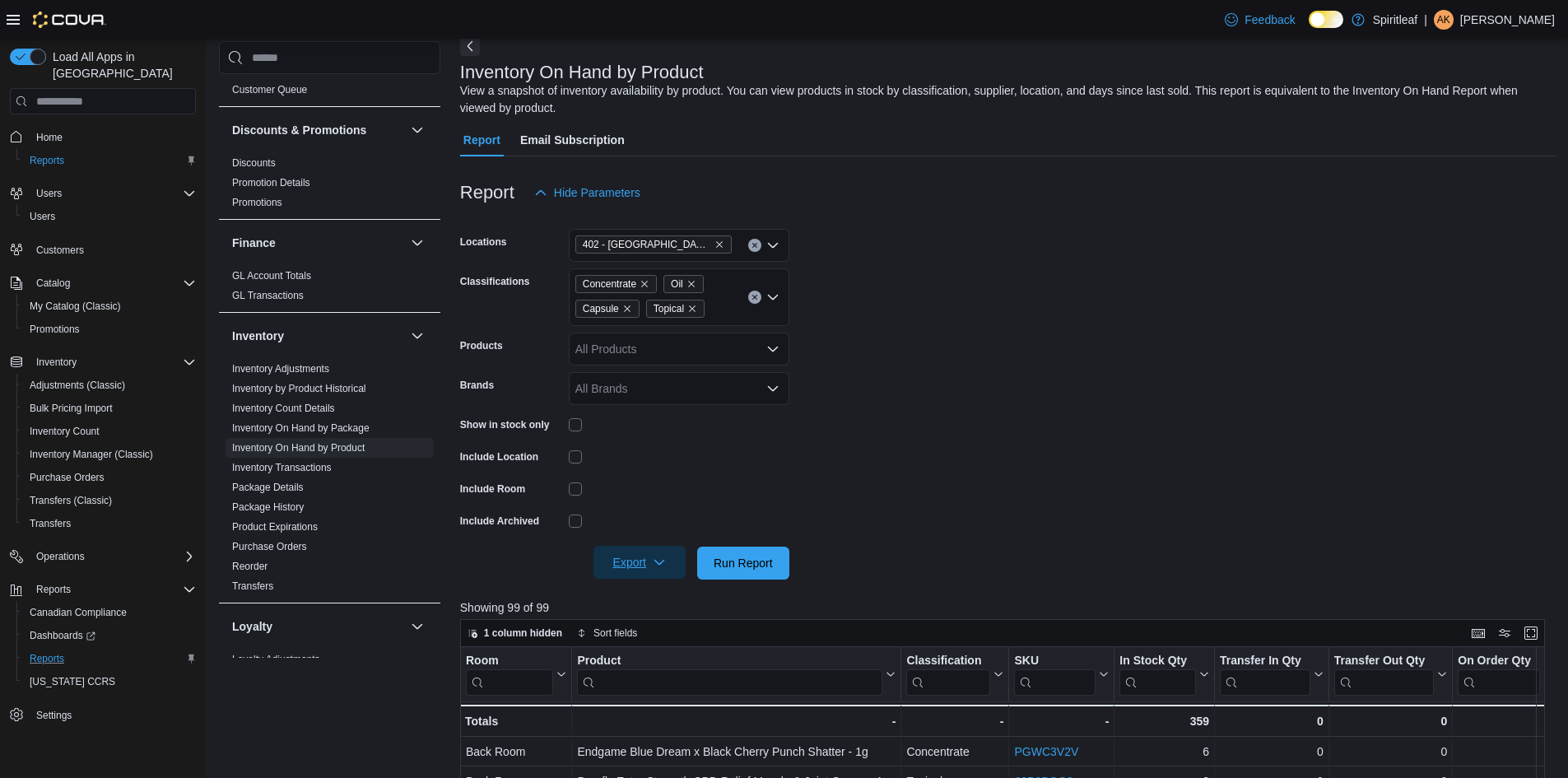
click at [635, 565] on span "Export" at bounding box center [640, 562] width 72 height 33
click at [620, 593] on span "Export to Excel" at bounding box center [642, 596] width 74 height 13
click at [755, 296] on icon "Clear input" at bounding box center [754, 297] width 4 height 4
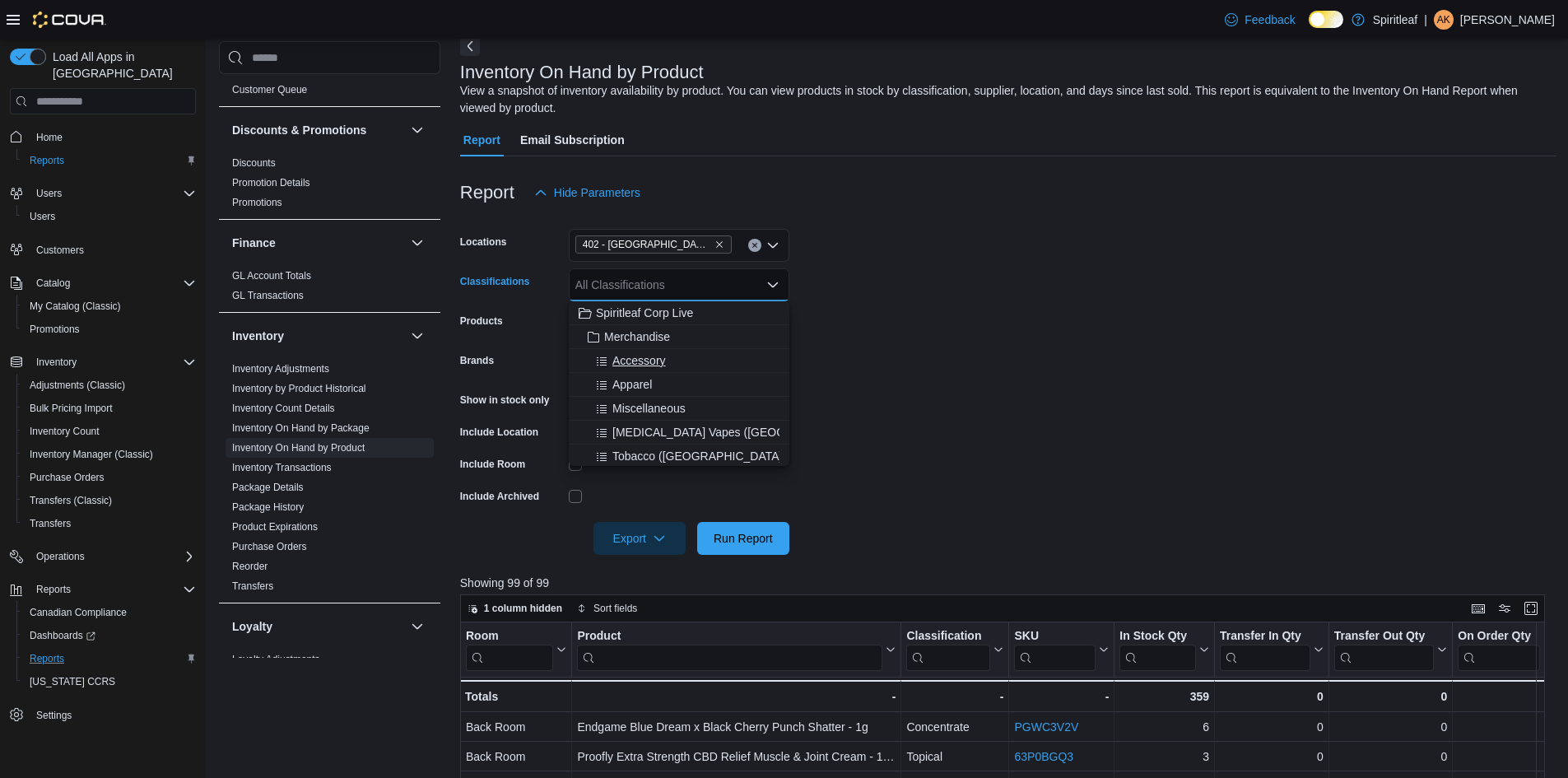
click at [650, 359] on span "Accessory" at bounding box center [639, 360] width 54 height 17
click at [975, 423] on form "Locations 402 - Polo Park (Winnipeg) Classifications Accessory Combo box. Selec…" at bounding box center [1009, 382] width 1097 height 345
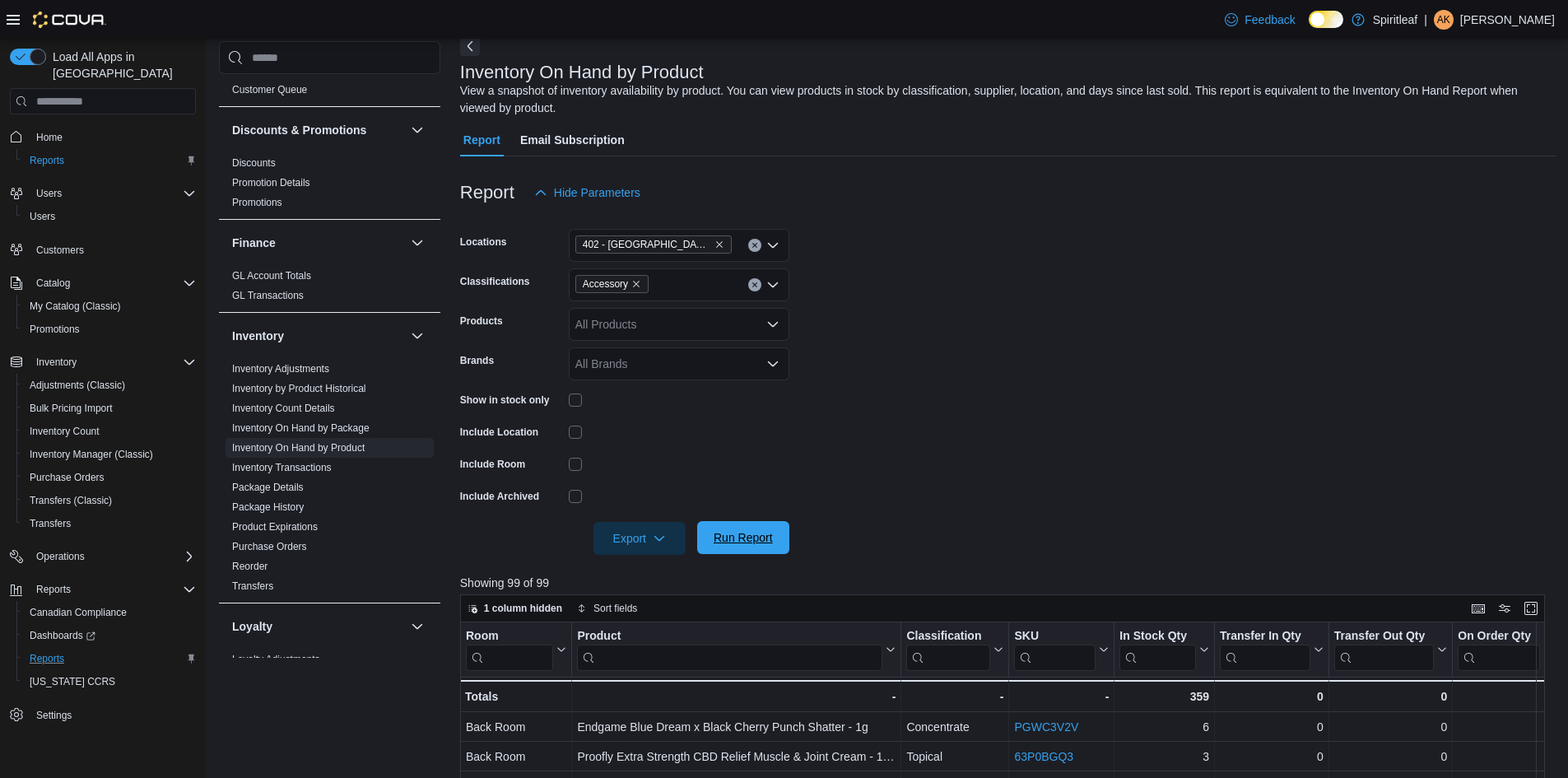
click at [734, 540] on span "Run Report" at bounding box center [743, 537] width 59 height 17
click at [640, 534] on span "Export" at bounding box center [640, 537] width 72 height 33
click at [664, 570] on span "Export to Excel" at bounding box center [642, 571] width 74 height 13
click at [774, 288] on icon "Open list of options" at bounding box center [773, 285] width 13 height 13
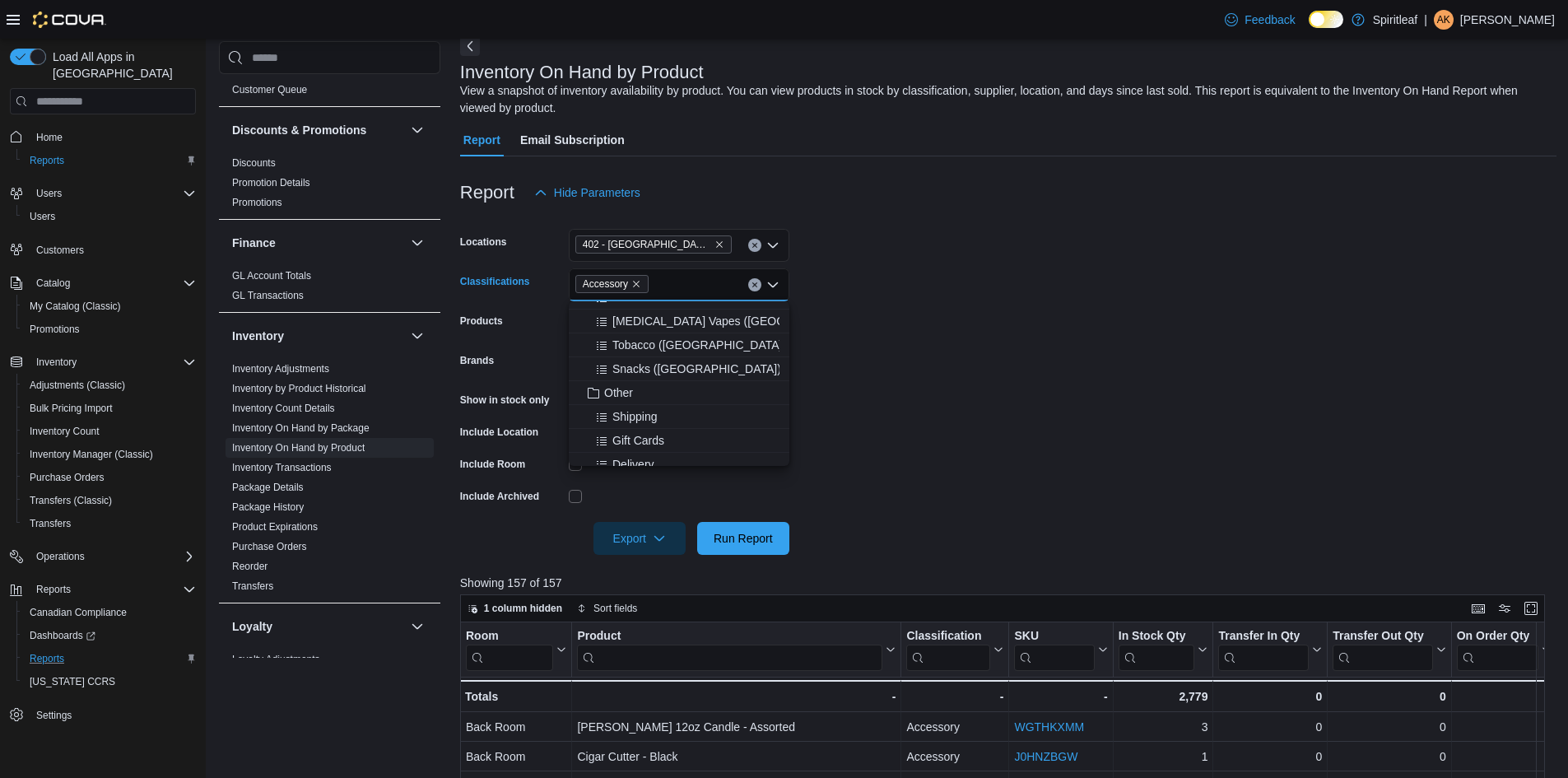
scroll to position [83, 0]
click at [654, 373] on span "Snacks (Manitoba)" at bounding box center [697, 374] width 169 height 17
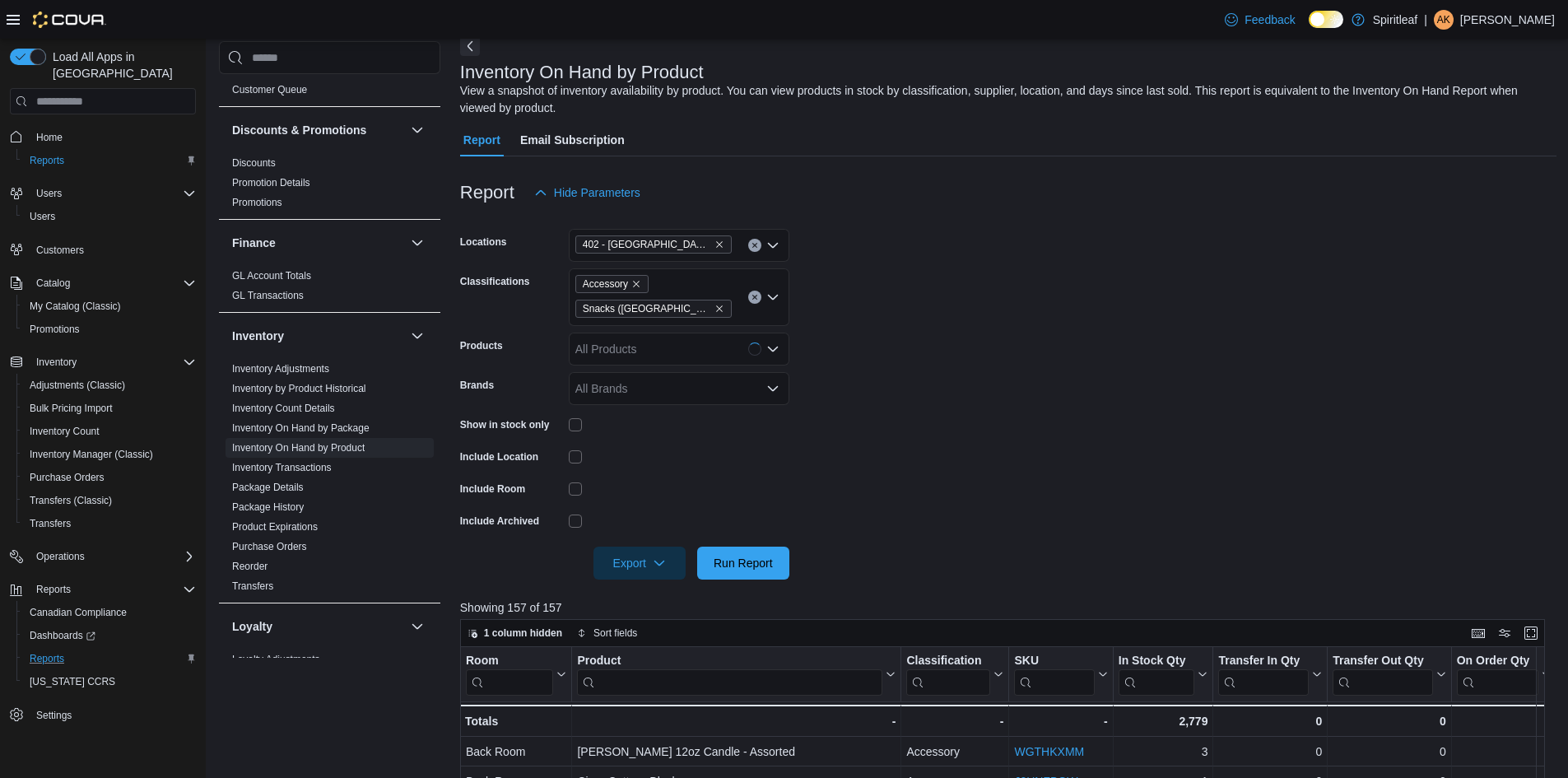
click at [870, 455] on form "Locations 402 - Polo Park (Winnipeg) Classifications Accessory Snacks (Manitoba…" at bounding box center [1009, 394] width 1097 height 370
click at [744, 564] on span "Run Report" at bounding box center [743, 562] width 59 height 17
click at [751, 563] on span "Run Report" at bounding box center [743, 562] width 59 height 17
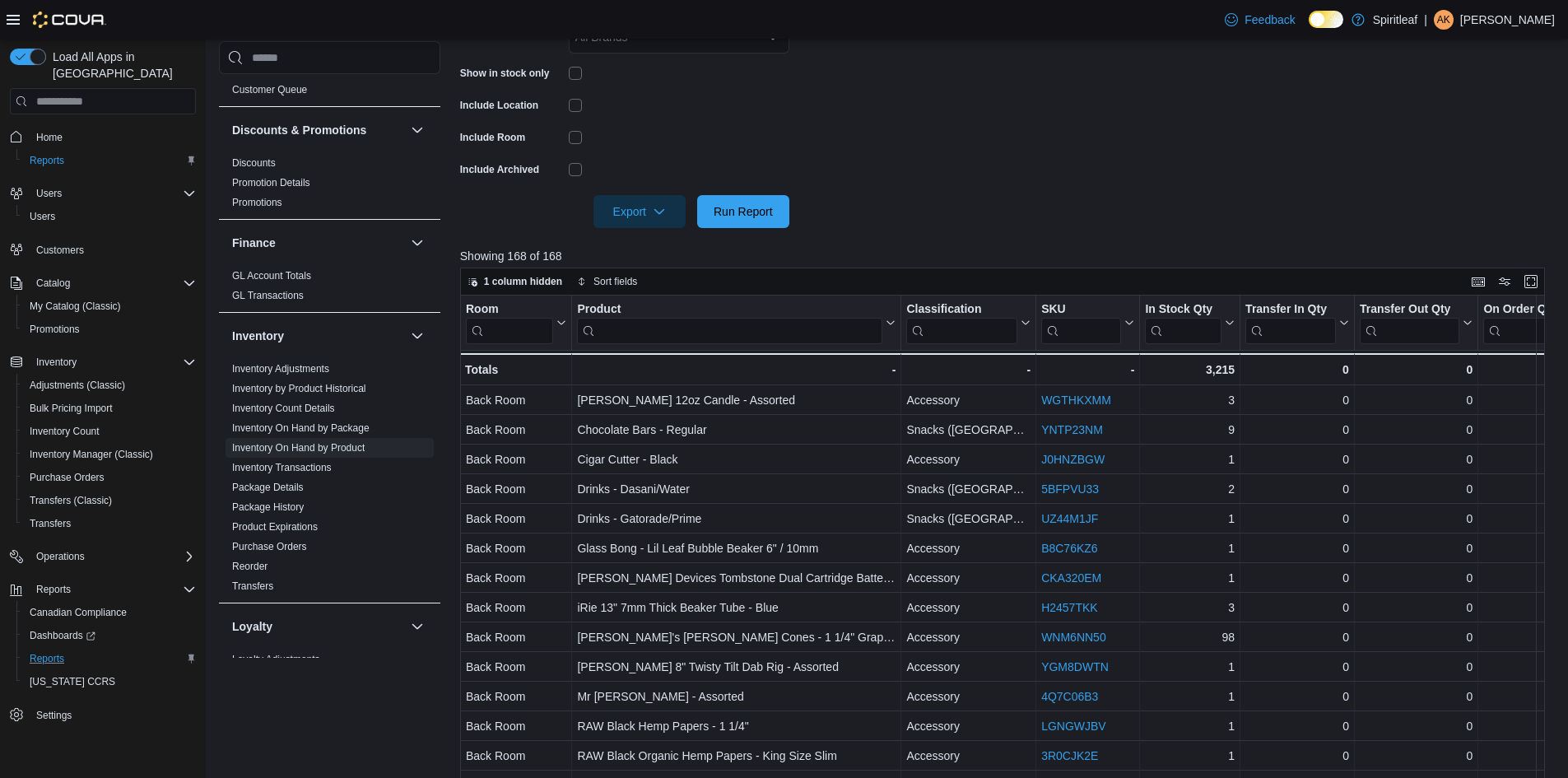
scroll to position [559, 0]
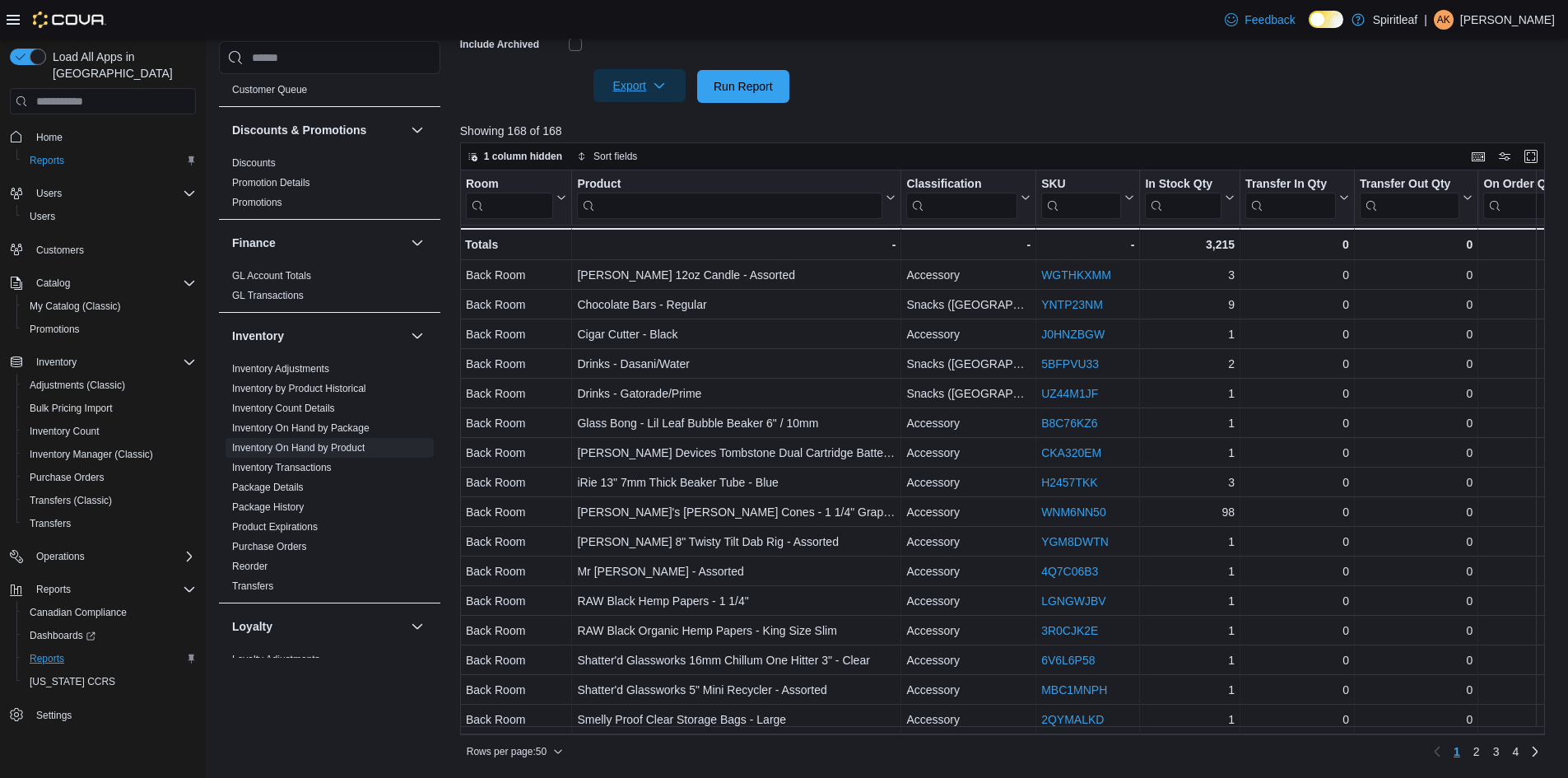
click at [658, 91] on icon "button" at bounding box center [659, 85] width 13 height 13
click at [656, 114] on span "Export to Excel" at bounding box center [642, 119] width 74 height 13
